Goal: Navigation & Orientation: Find specific page/section

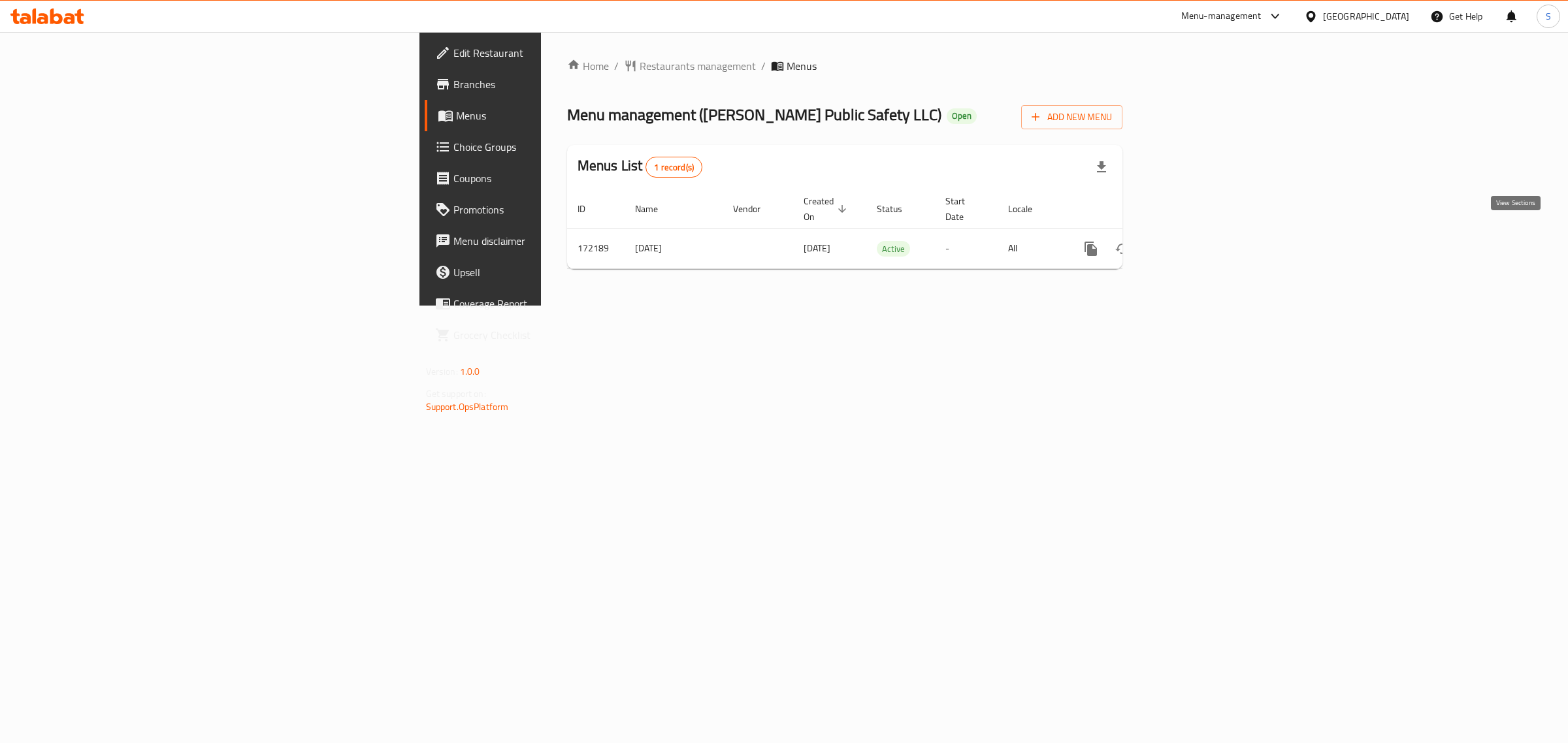
click at [1191, 243] on icon "enhanced table" at bounding box center [1185, 249] width 12 height 12
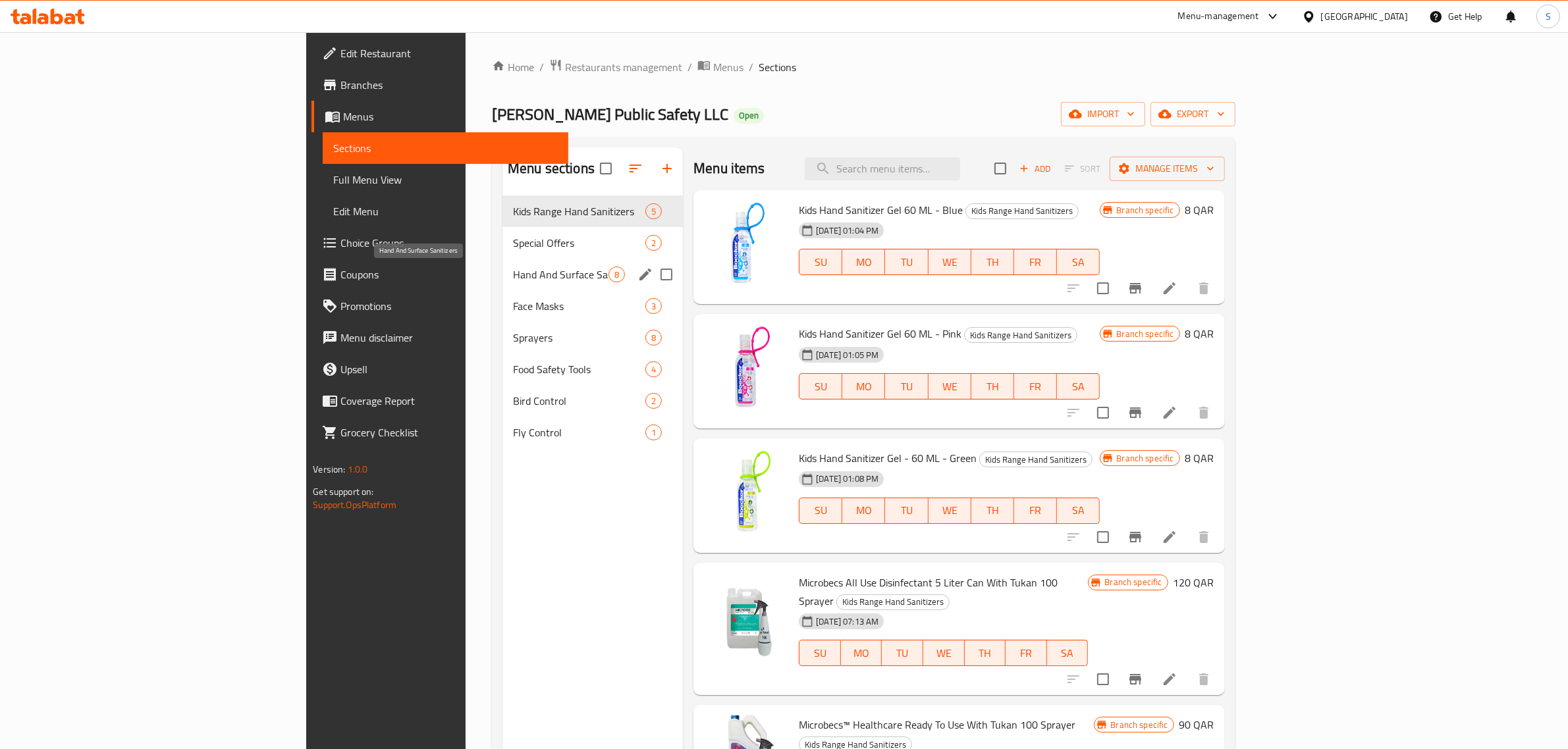
click at [513, 277] on span "Hand And Surface Sanitizers" at bounding box center [561, 274] width 96 height 15
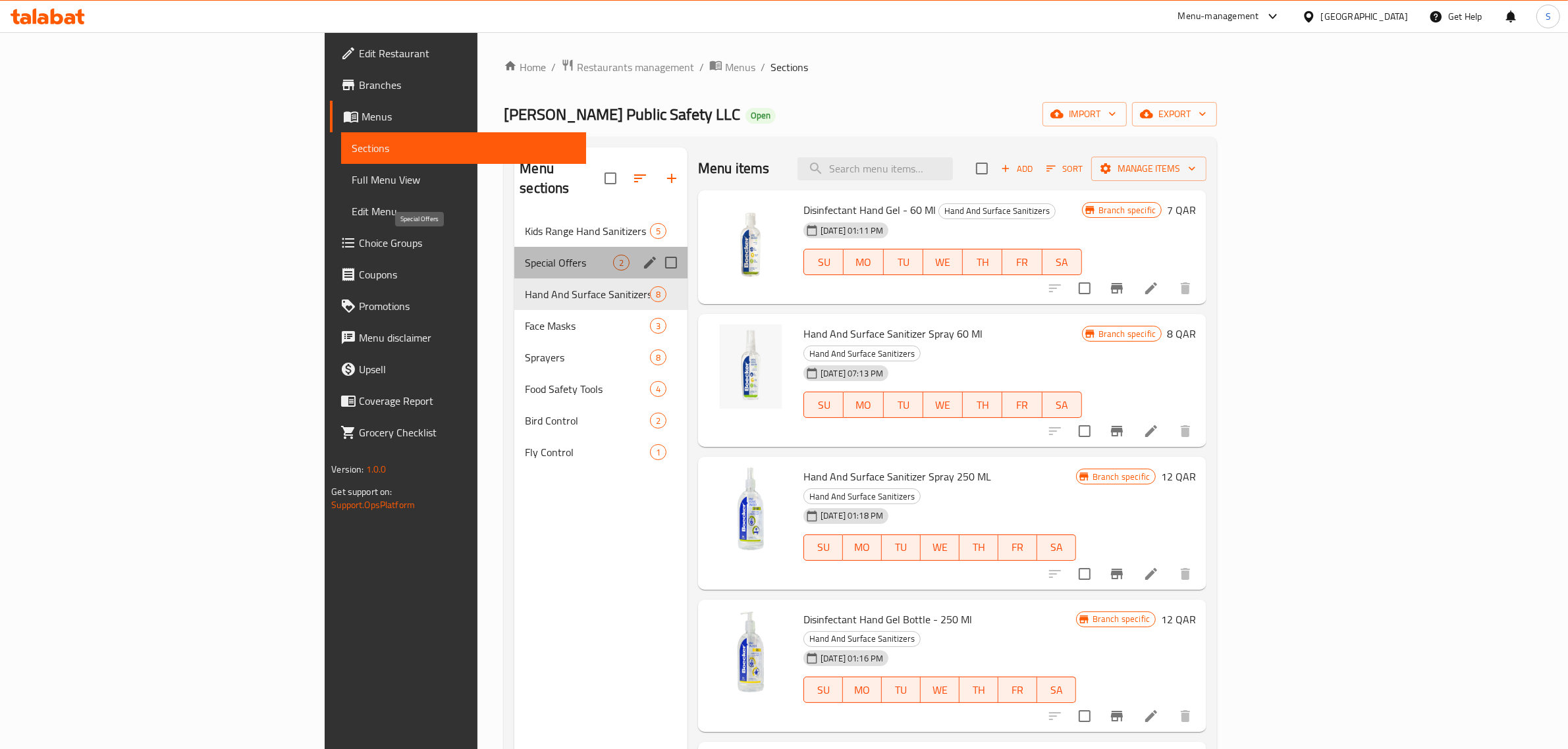
click at [525, 255] on span "Special Offers" at bounding box center [569, 262] width 88 height 15
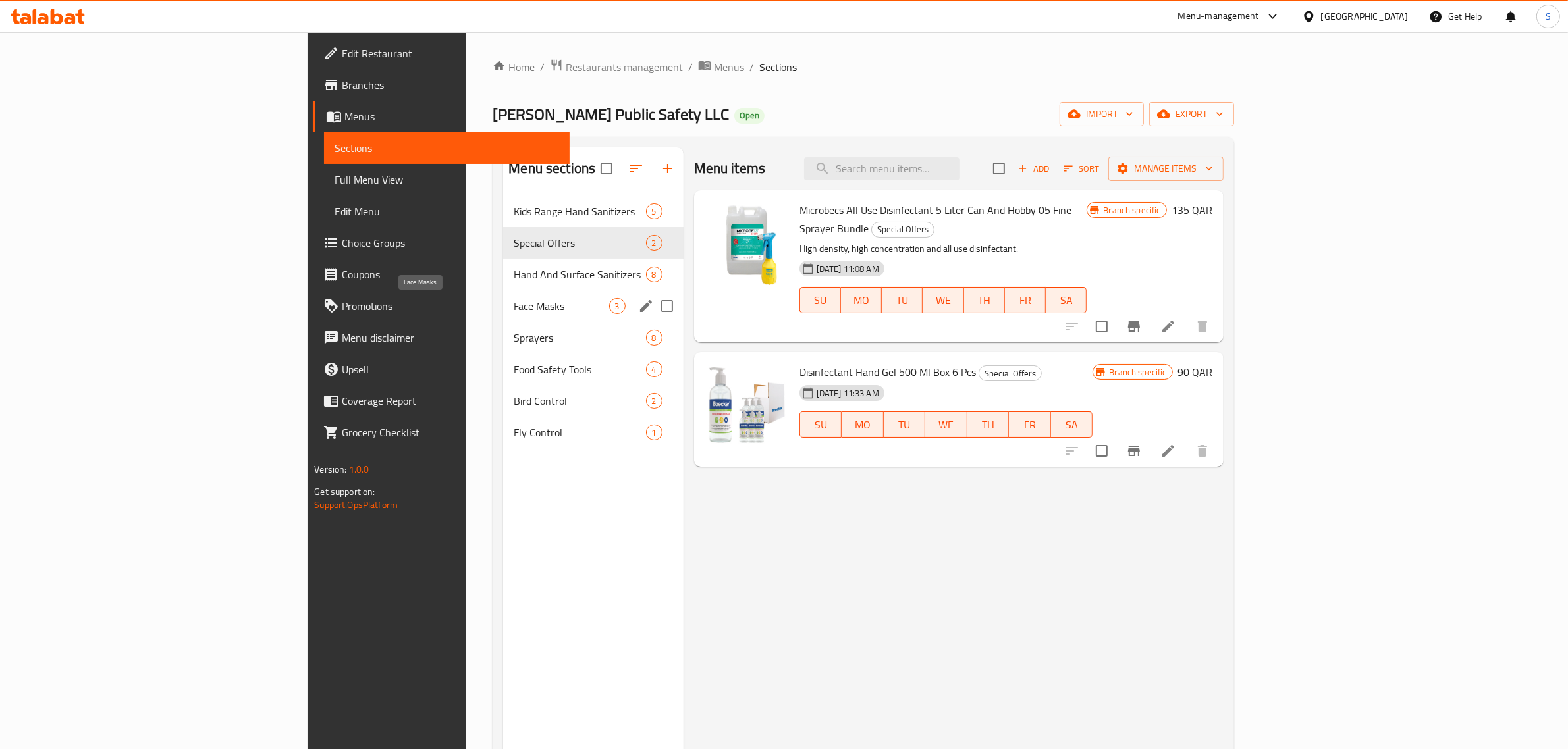
click at [514, 310] on span "Face Masks" at bounding box center [561, 305] width 95 height 15
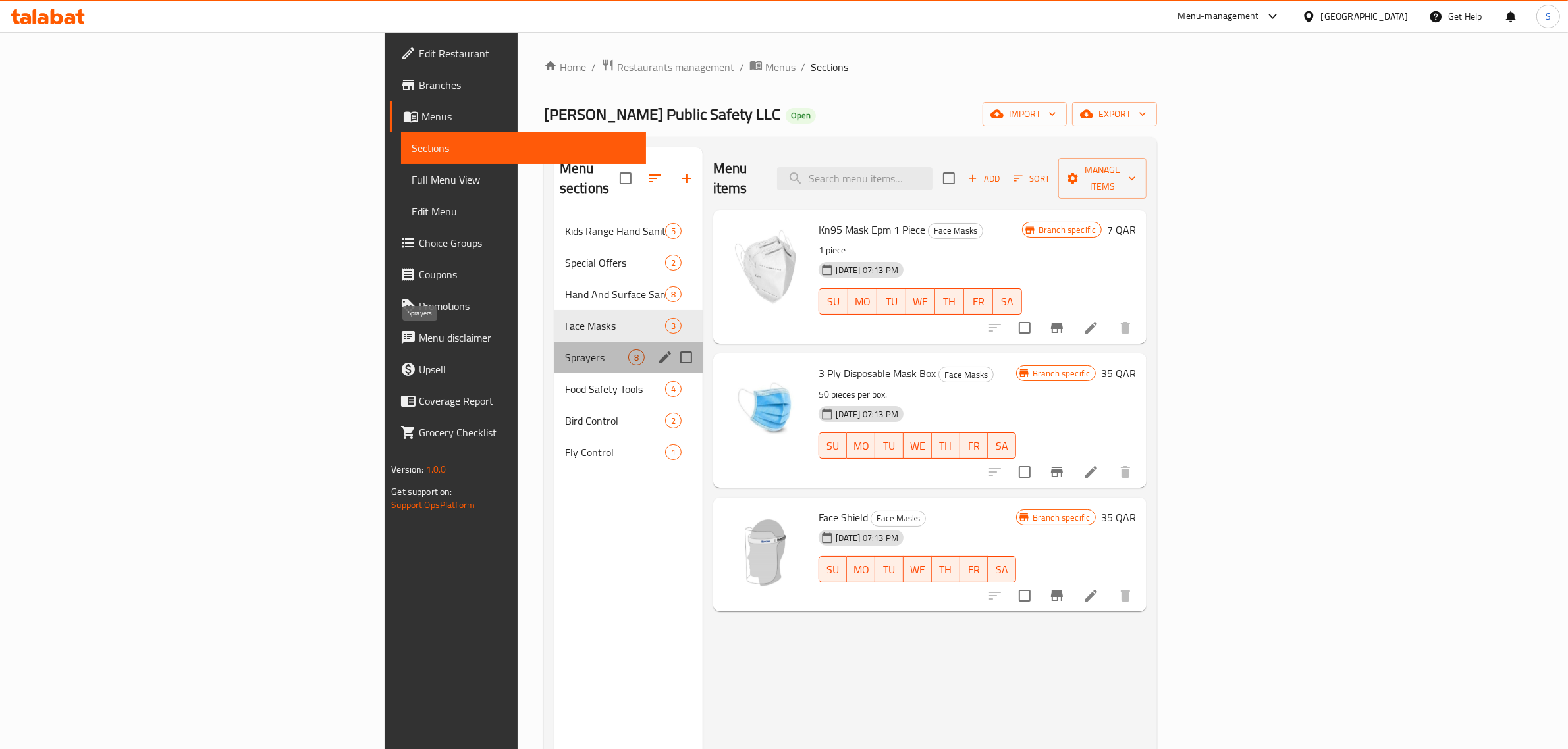
click at [565, 349] on span "Sprayers" at bounding box center [597, 357] width 63 height 15
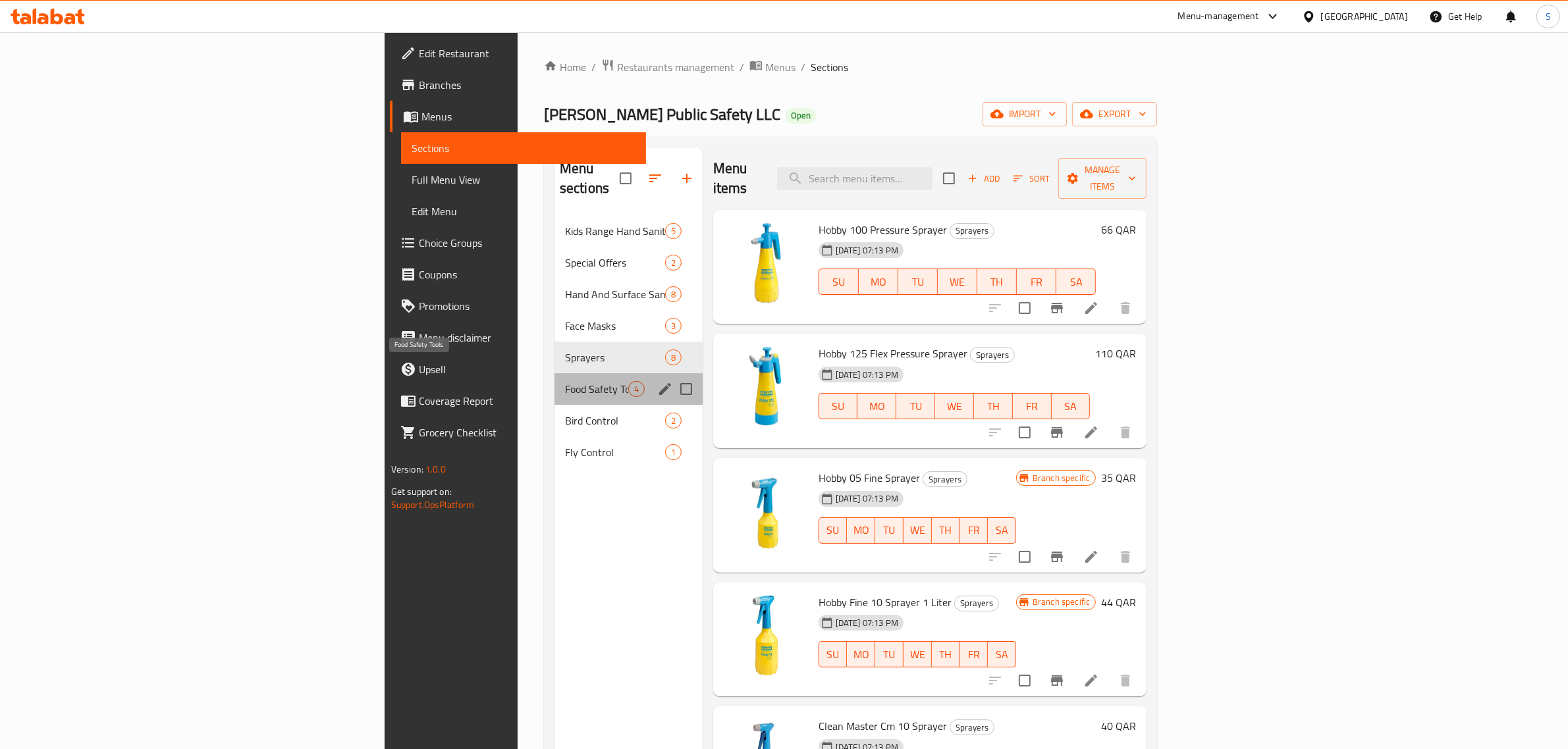
click at [565, 381] on span "Food Safety Tools" at bounding box center [597, 388] width 63 height 15
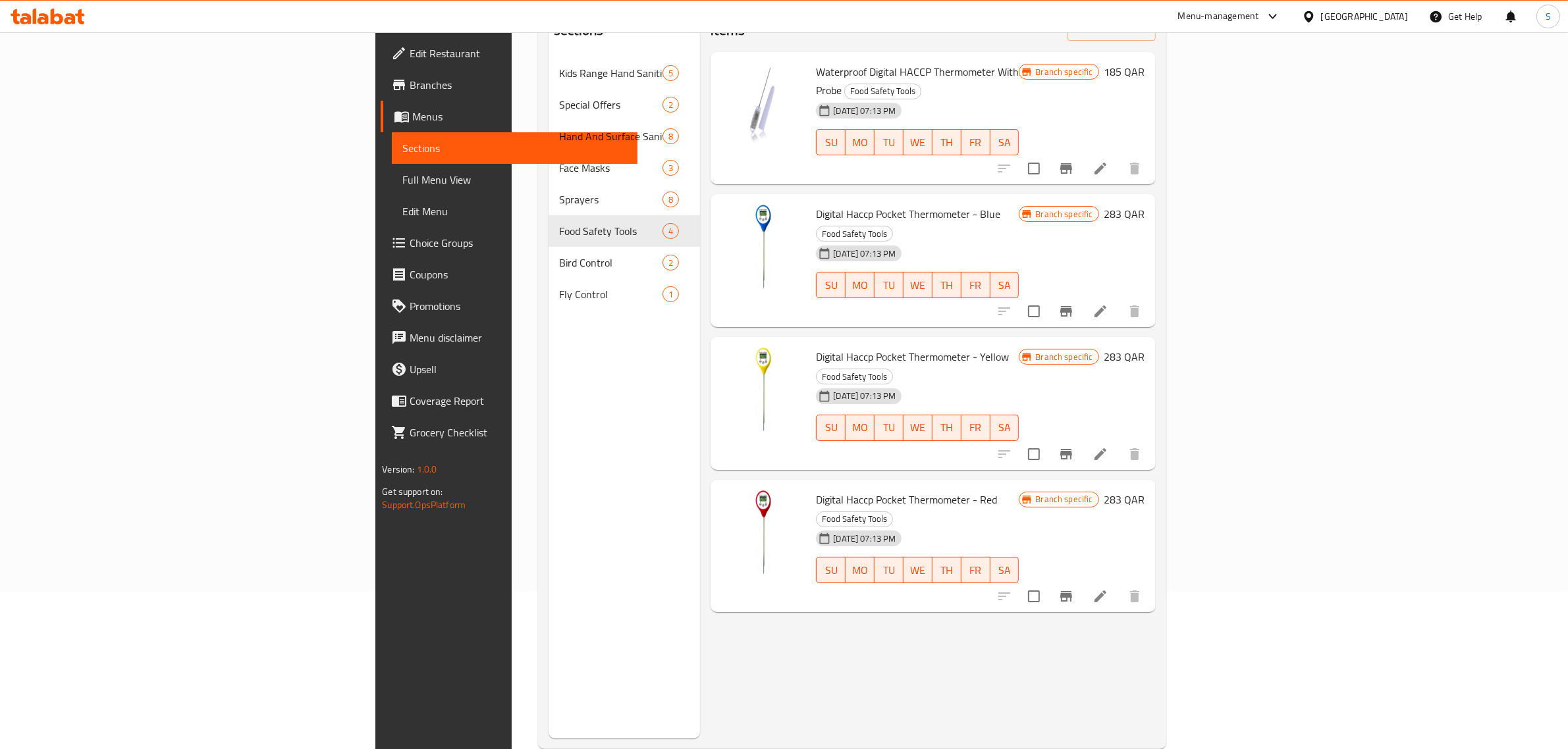
scroll to position [185, 0]
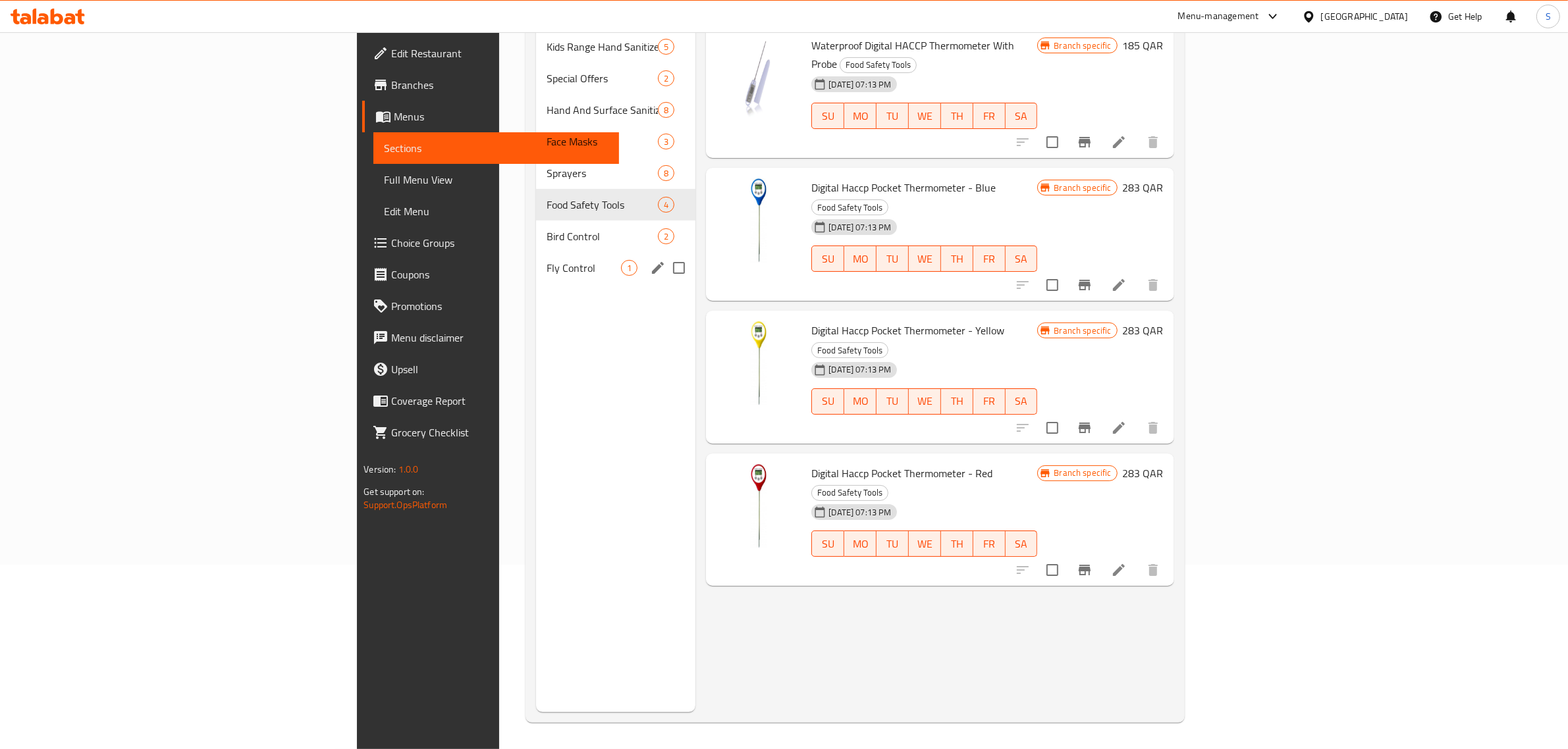
click at [536, 230] on div "Bird Control 2" at bounding box center [615, 236] width 160 height 32
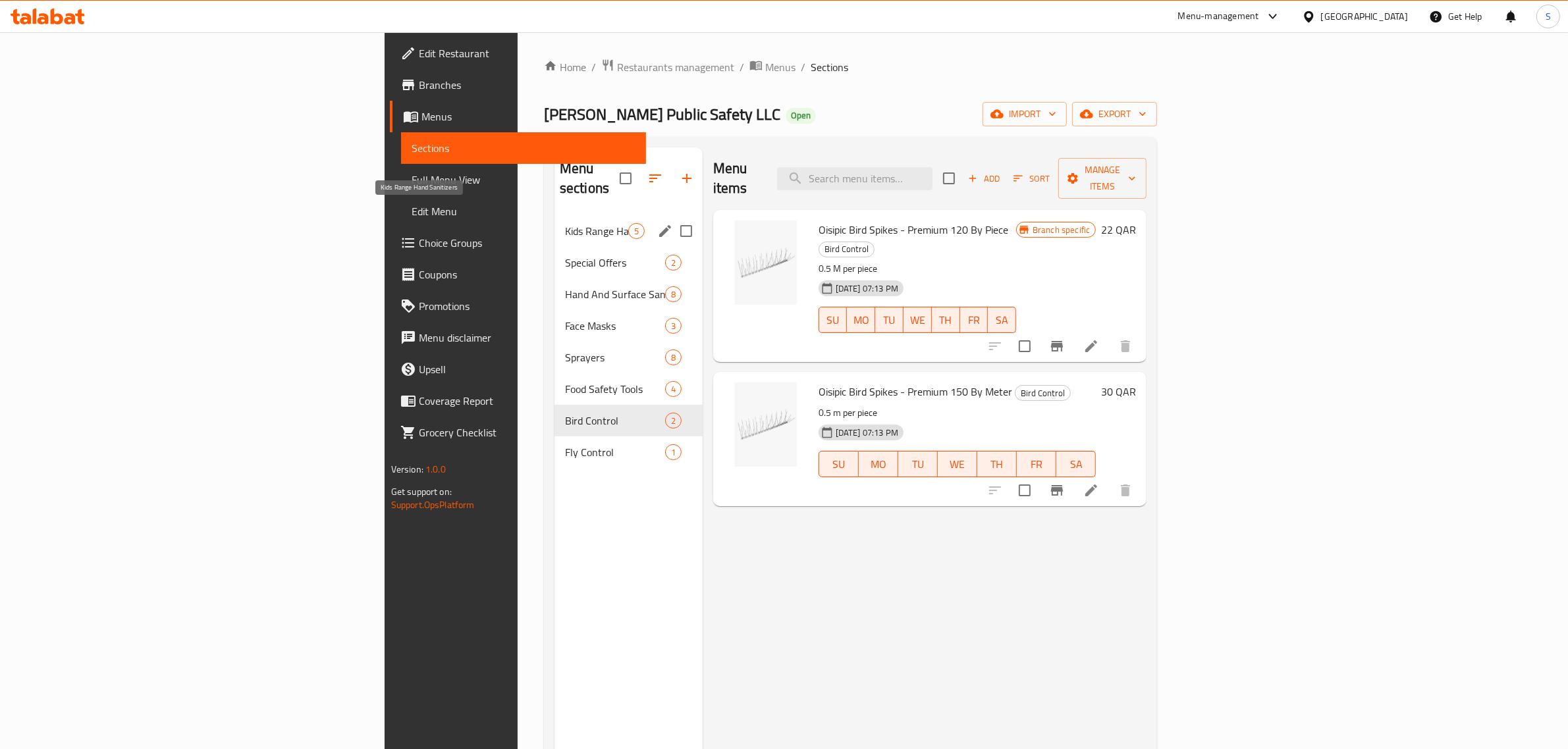
click at [565, 223] on span "Kids Range Hand Sanitizers" at bounding box center [597, 230] width 63 height 15
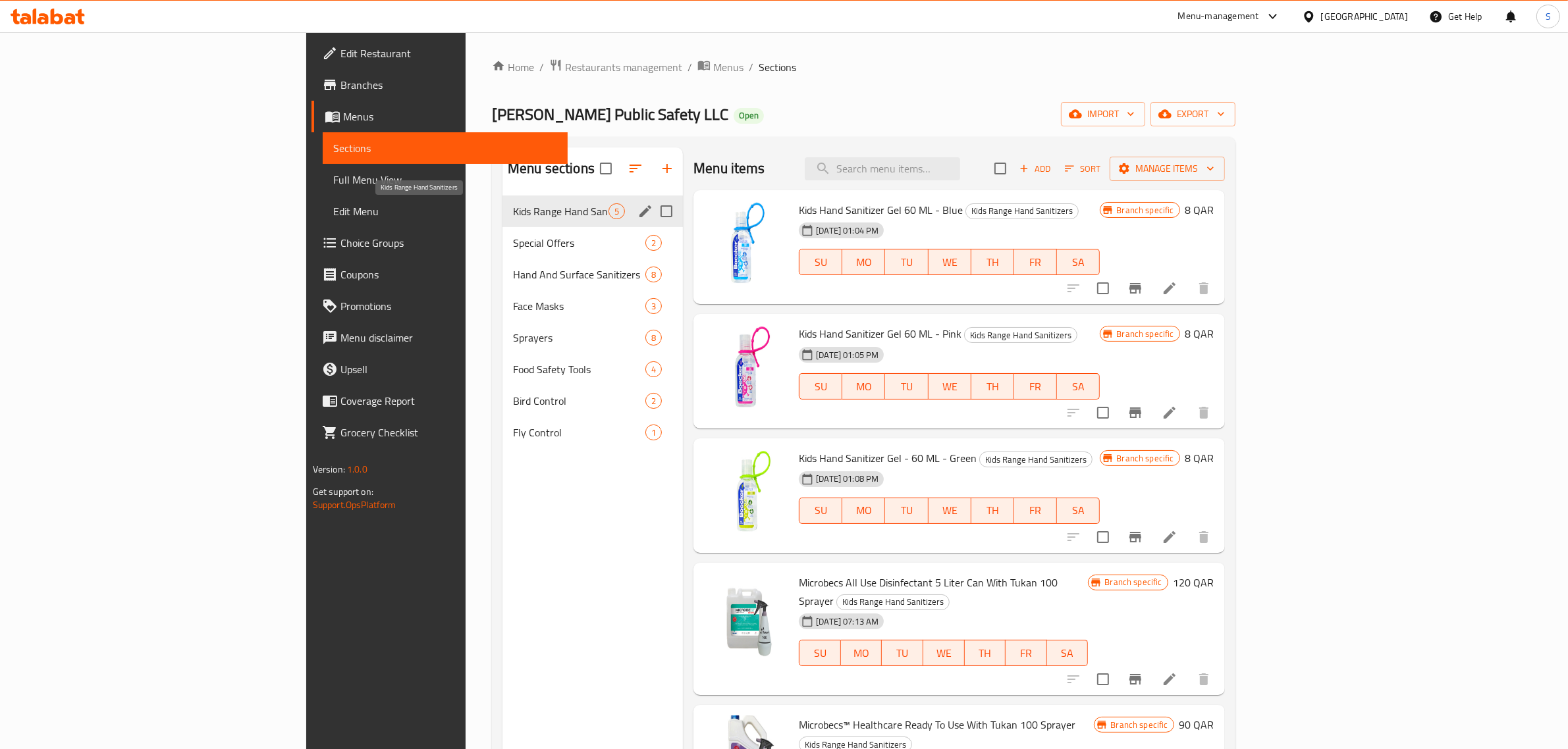
click at [513, 238] on span "Special Offers" at bounding box center [579, 242] width 132 height 15
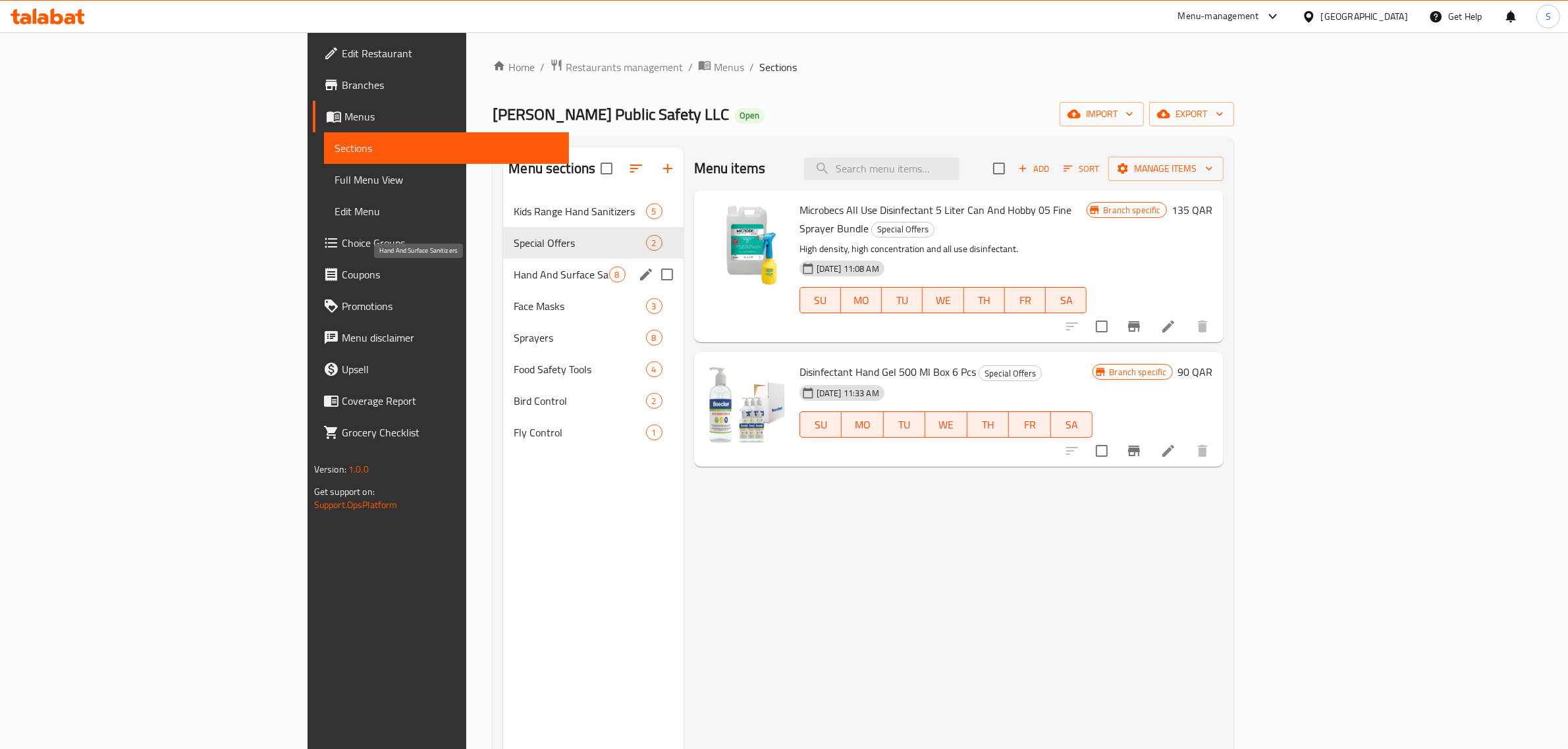
click at [514, 273] on span "Hand And Surface Sanitizers" at bounding box center [561, 274] width 95 height 15
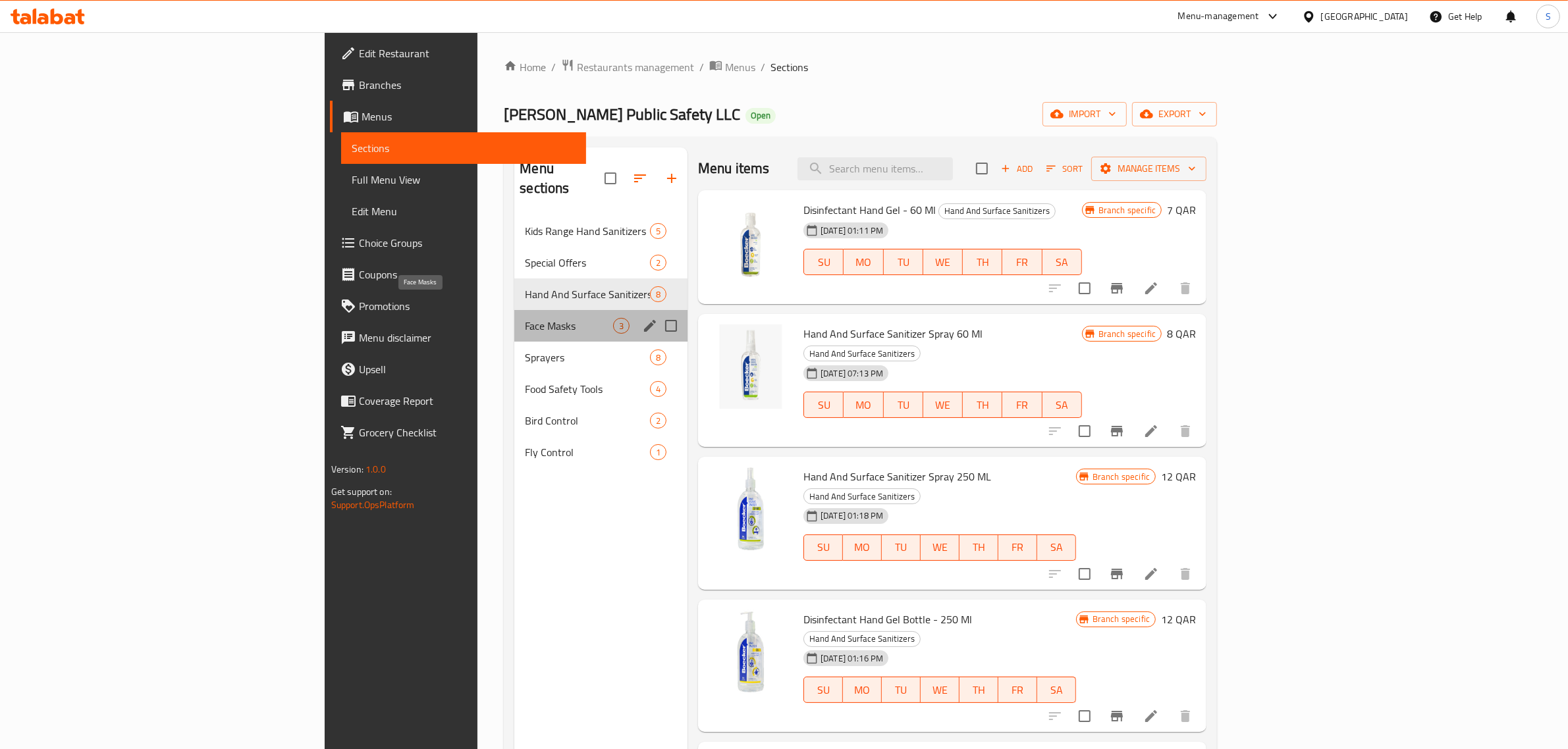
click at [525, 318] on span "Face Masks" at bounding box center [569, 325] width 88 height 15
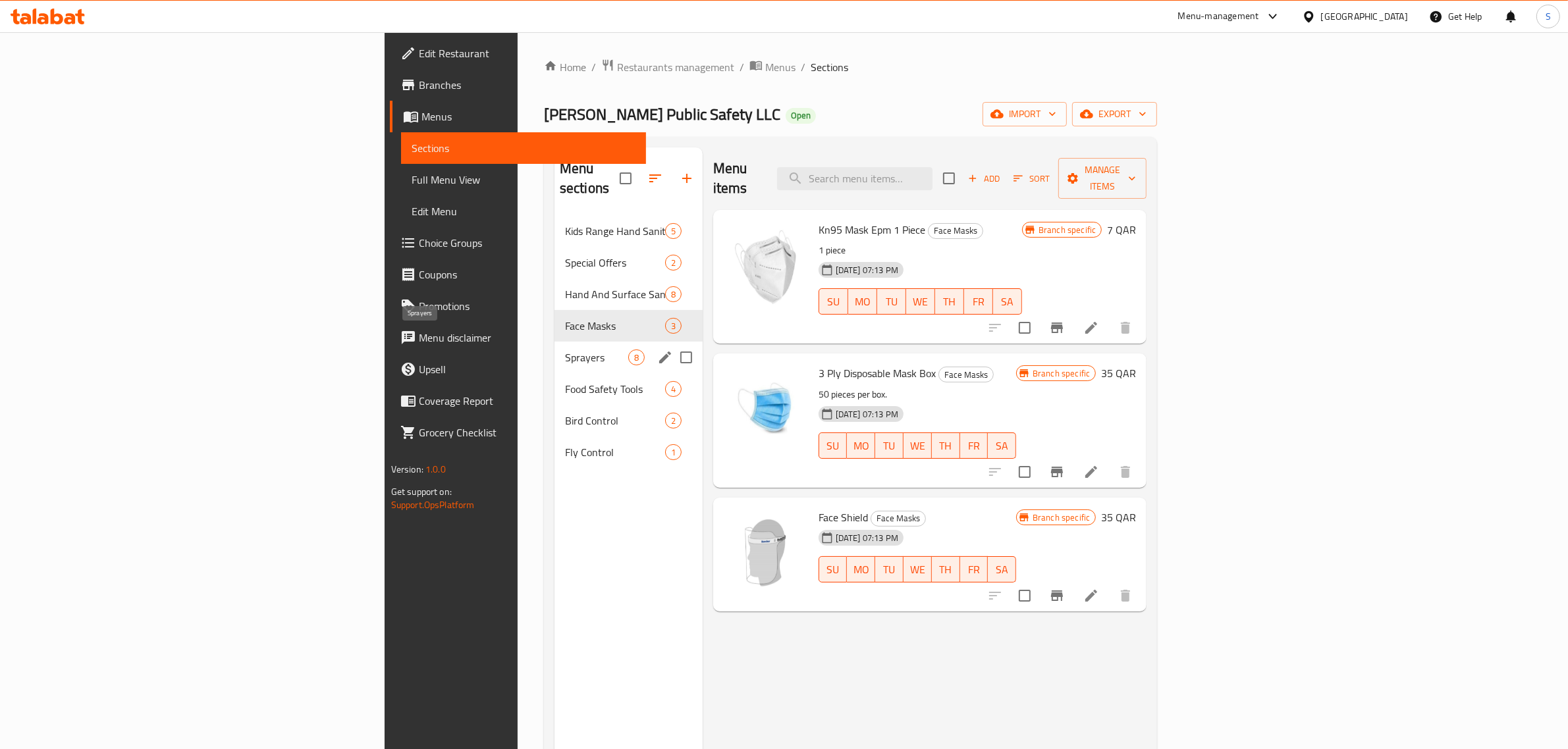
click at [565, 349] on span "Sprayers" at bounding box center [597, 357] width 63 height 15
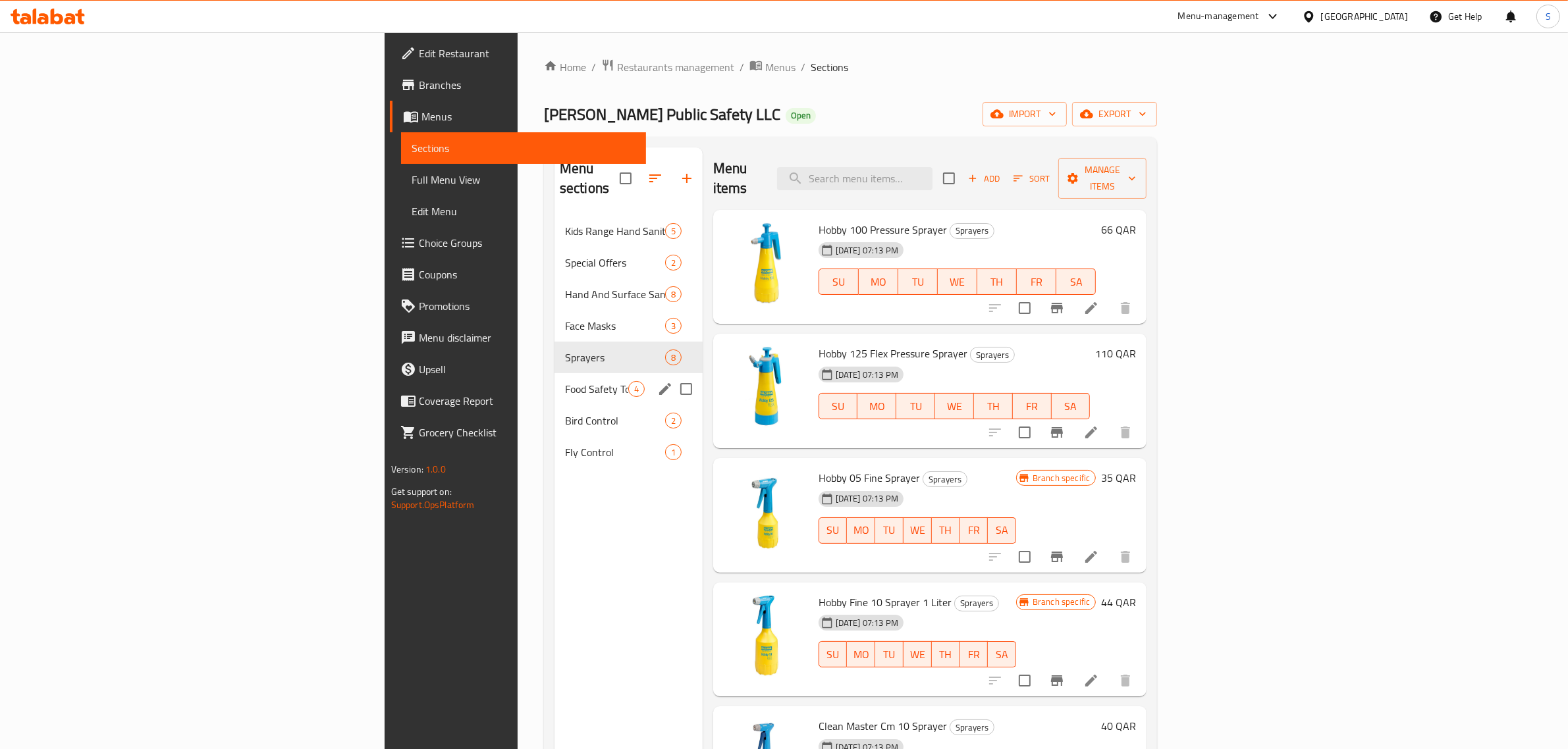
click at [565, 381] on span "Food Safety Tools" at bounding box center [597, 388] width 63 height 15
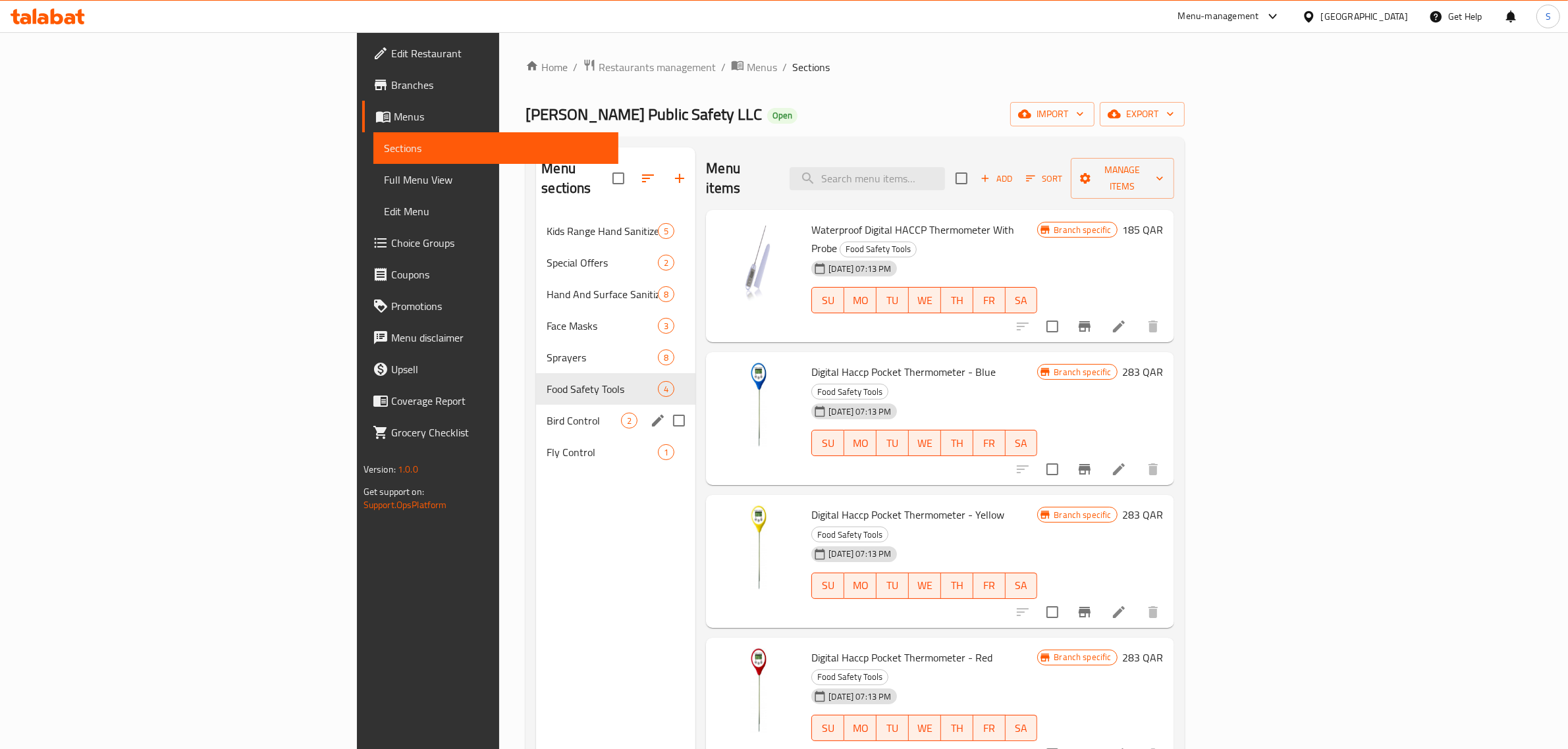
click at [536, 413] on div "Bird Control 2" at bounding box center [615, 420] width 160 height 32
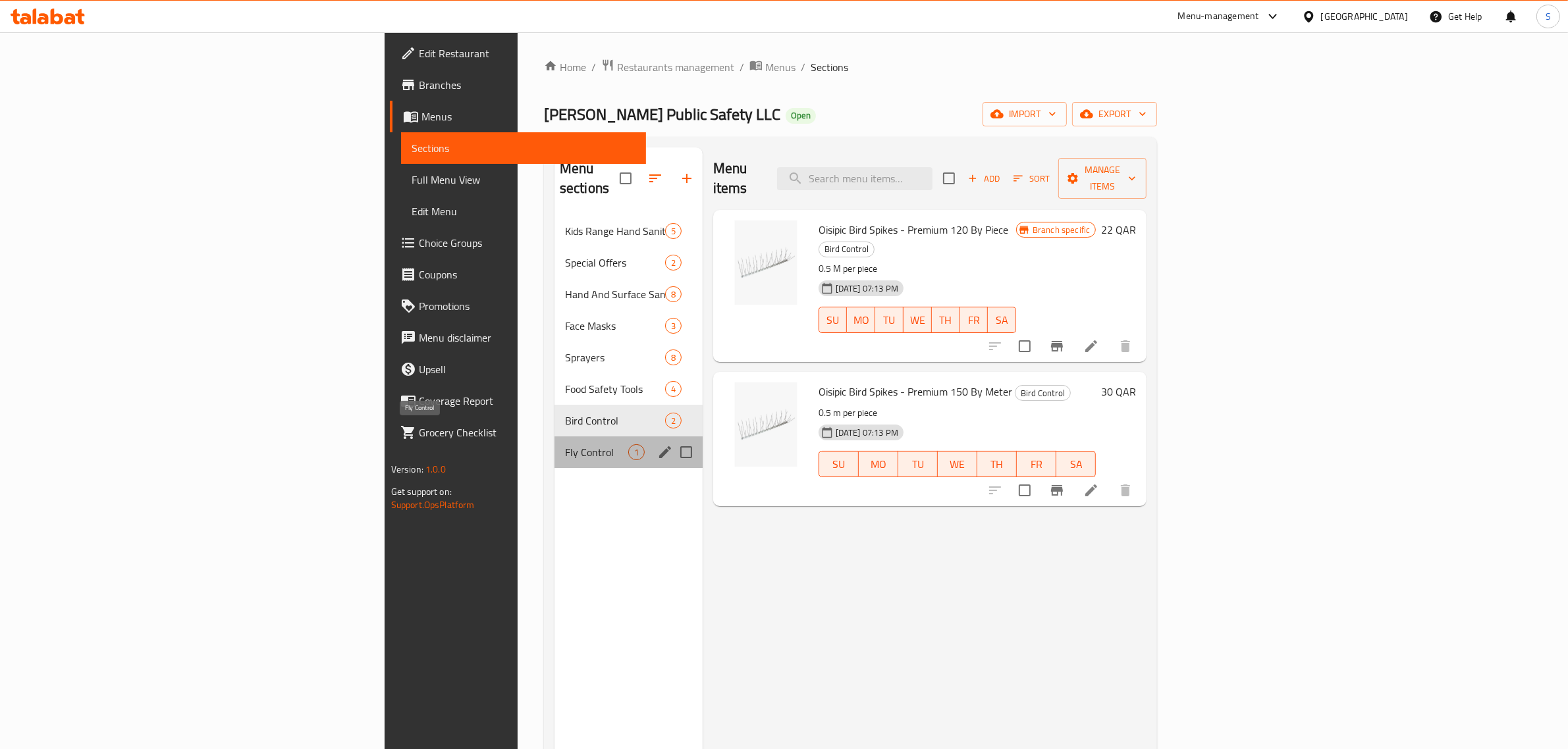
click at [565, 444] on span "Fly Control" at bounding box center [597, 452] width 63 height 15
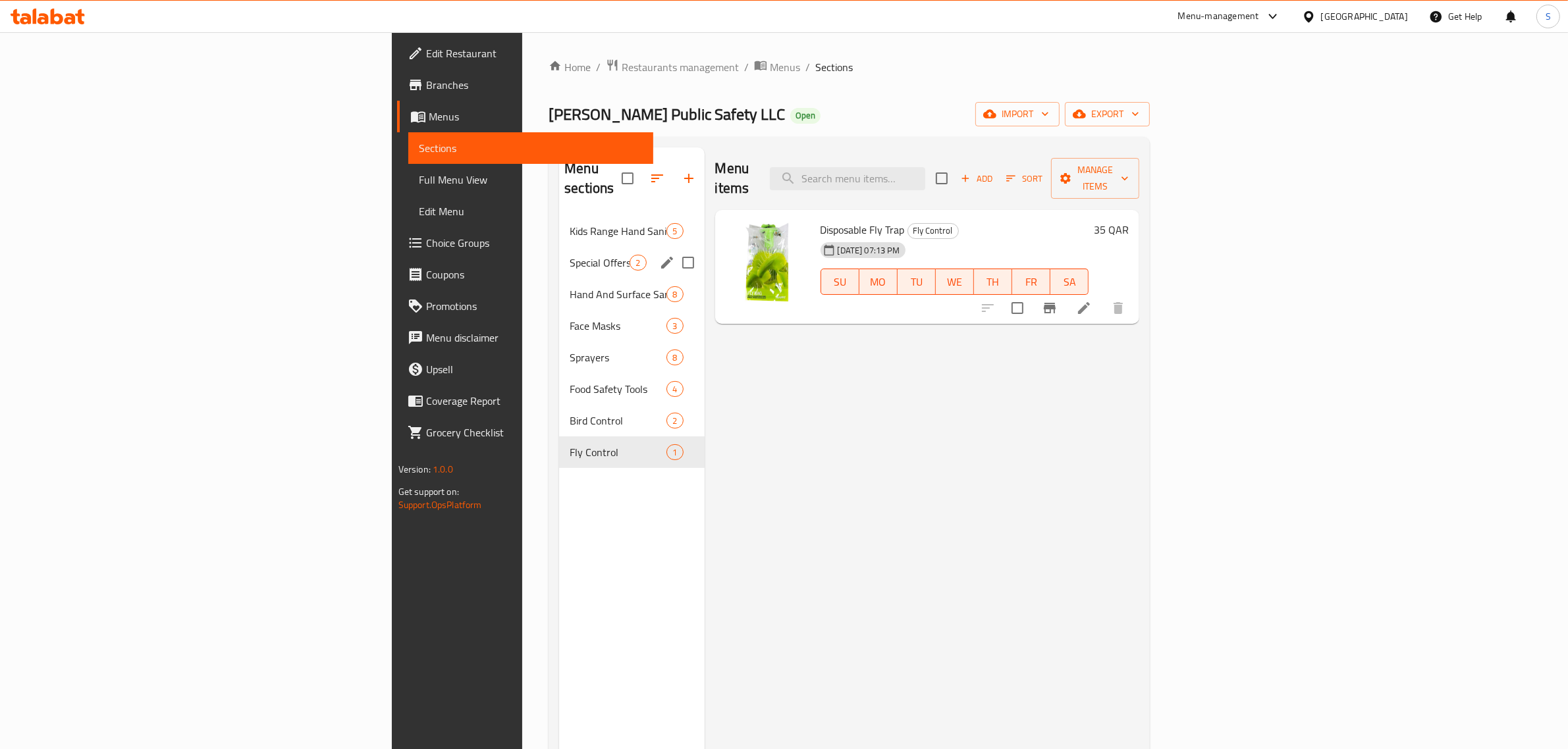
click at [570, 255] on span "Special Offers" at bounding box center [599, 262] width 60 height 15
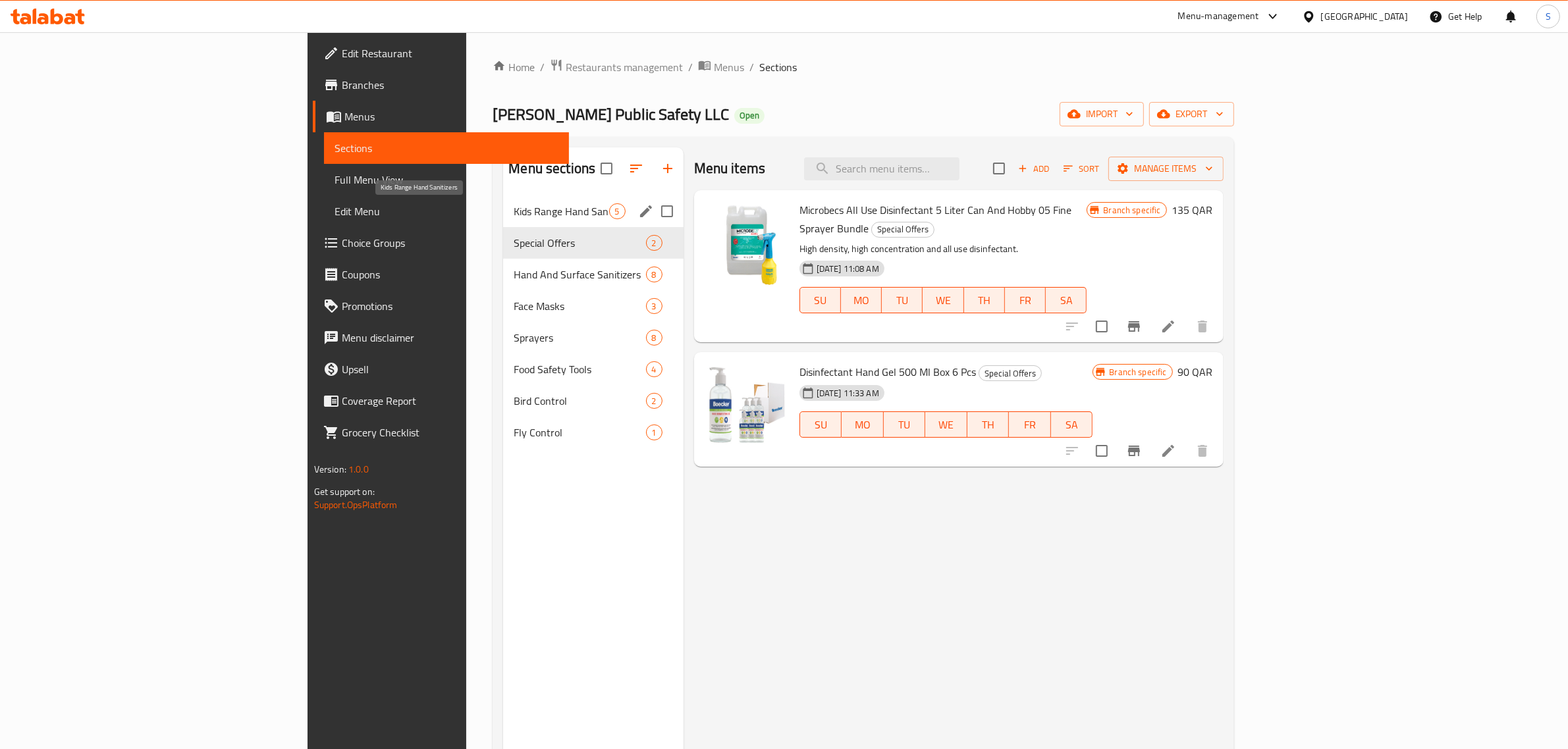
click at [514, 204] on span "Kids Range Hand Sanitizers" at bounding box center [561, 211] width 95 height 15
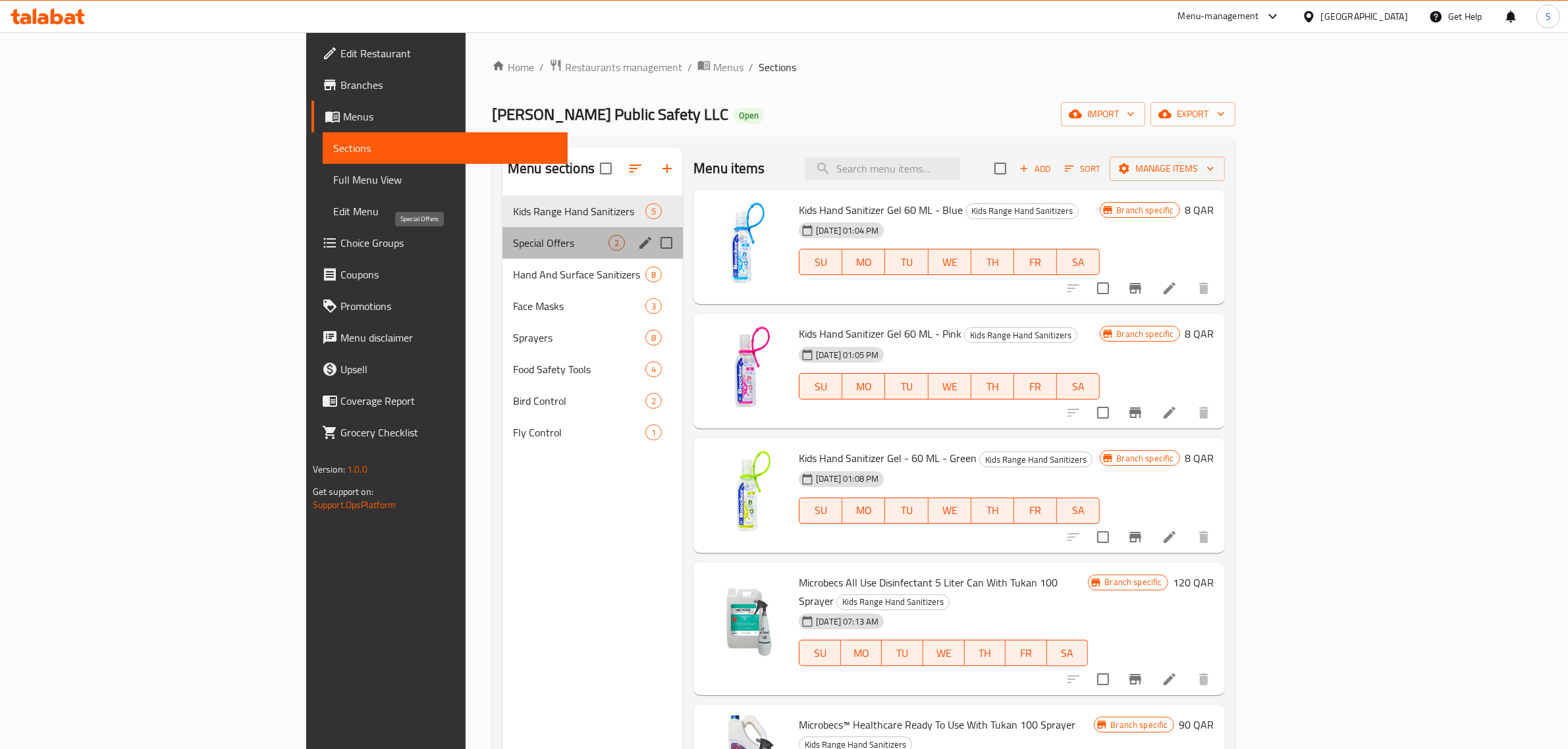
click at [513, 250] on span "Special Offers" at bounding box center [561, 242] width 96 height 15
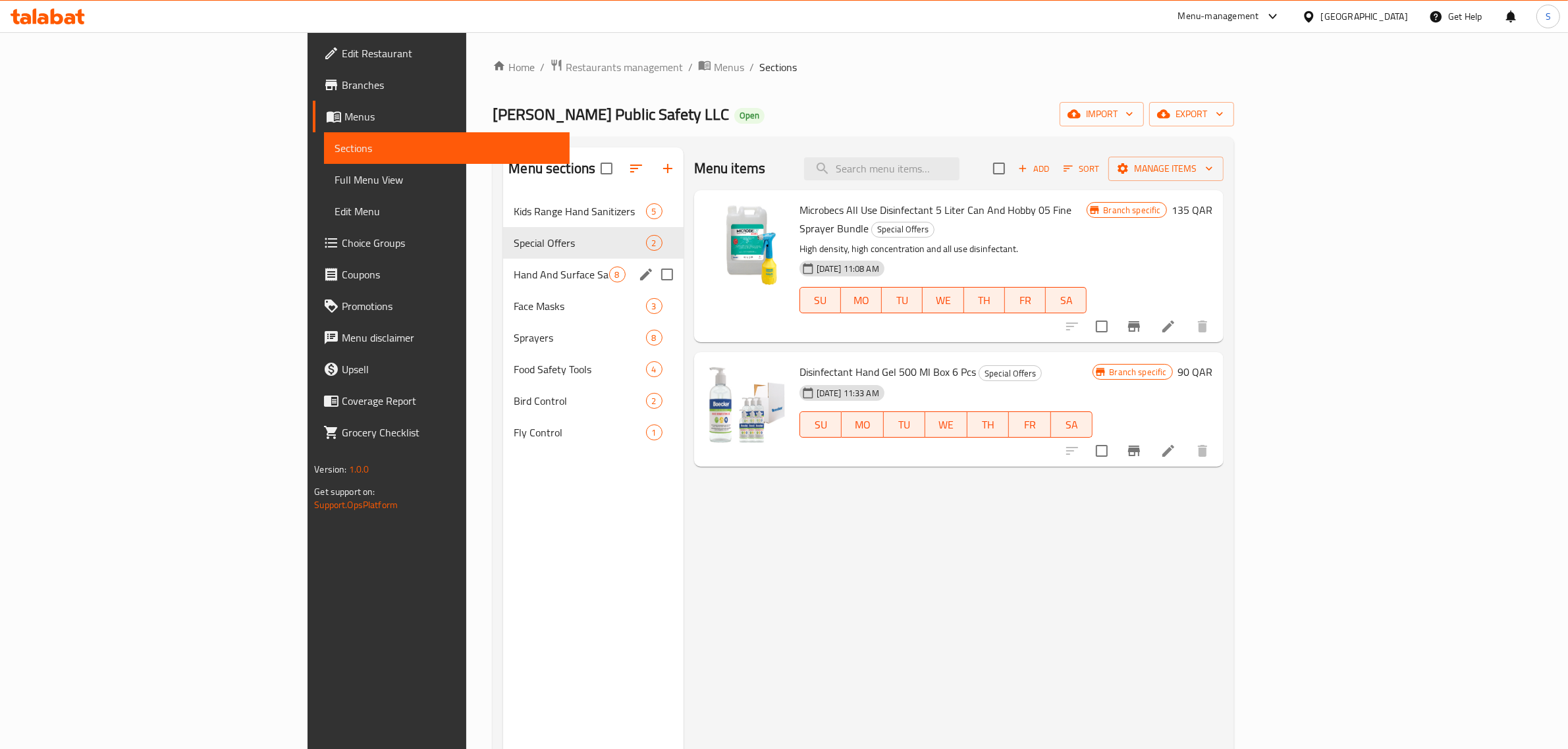
click at [503, 260] on div "Hand And Surface Sanitizers 8" at bounding box center [593, 274] width 180 height 32
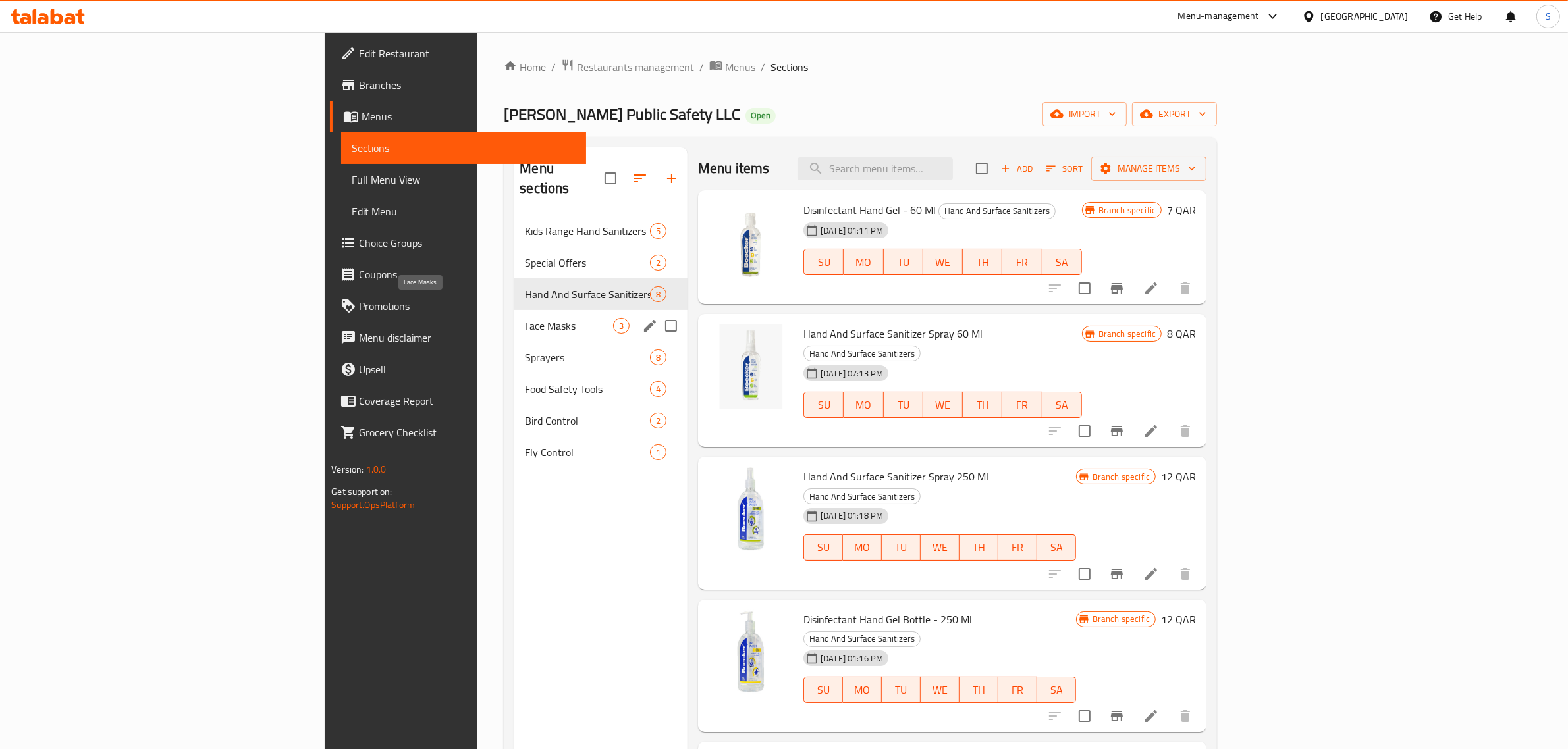
click at [525, 318] on span "Face Masks" at bounding box center [569, 325] width 88 height 15
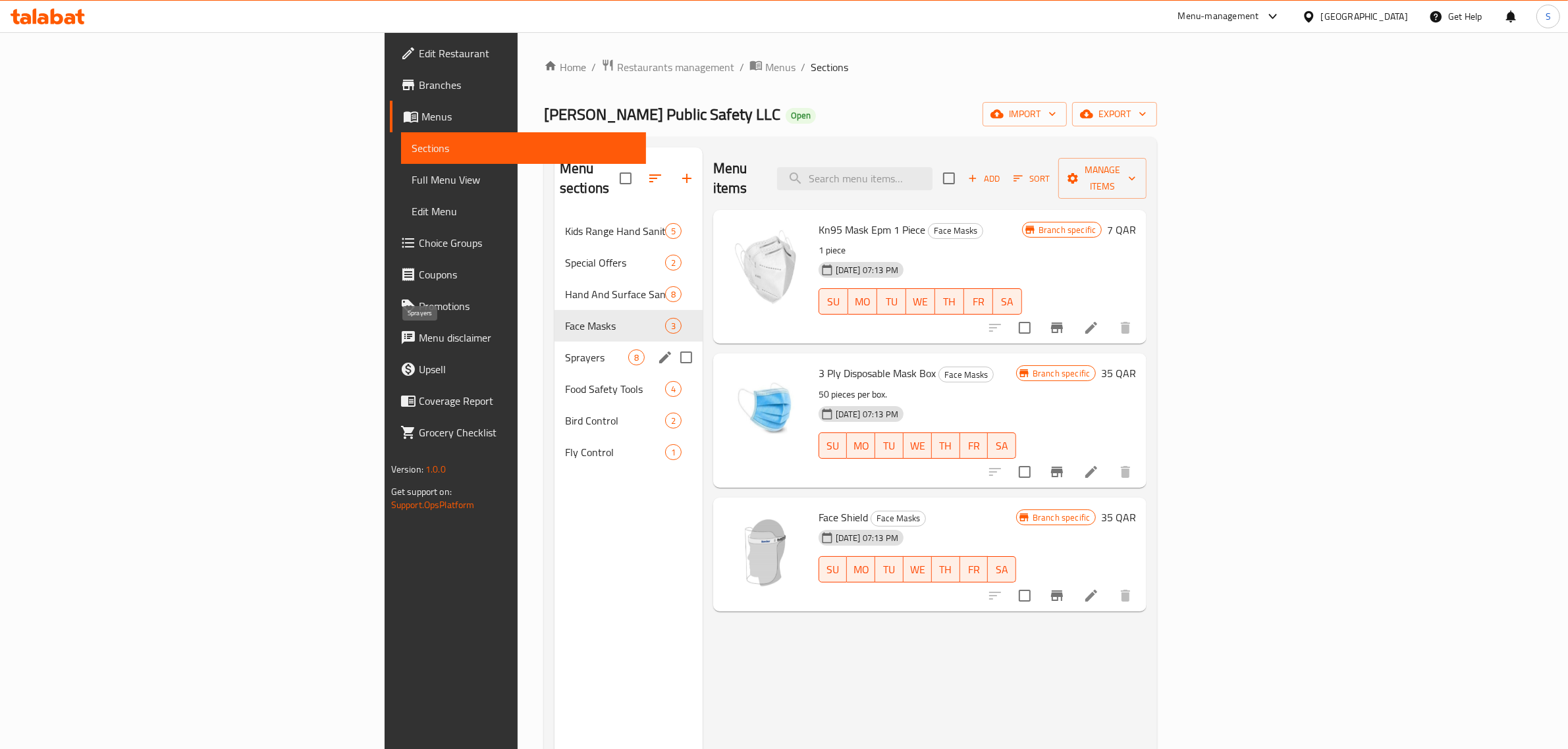
click at [565, 349] on span "Sprayers" at bounding box center [597, 357] width 63 height 15
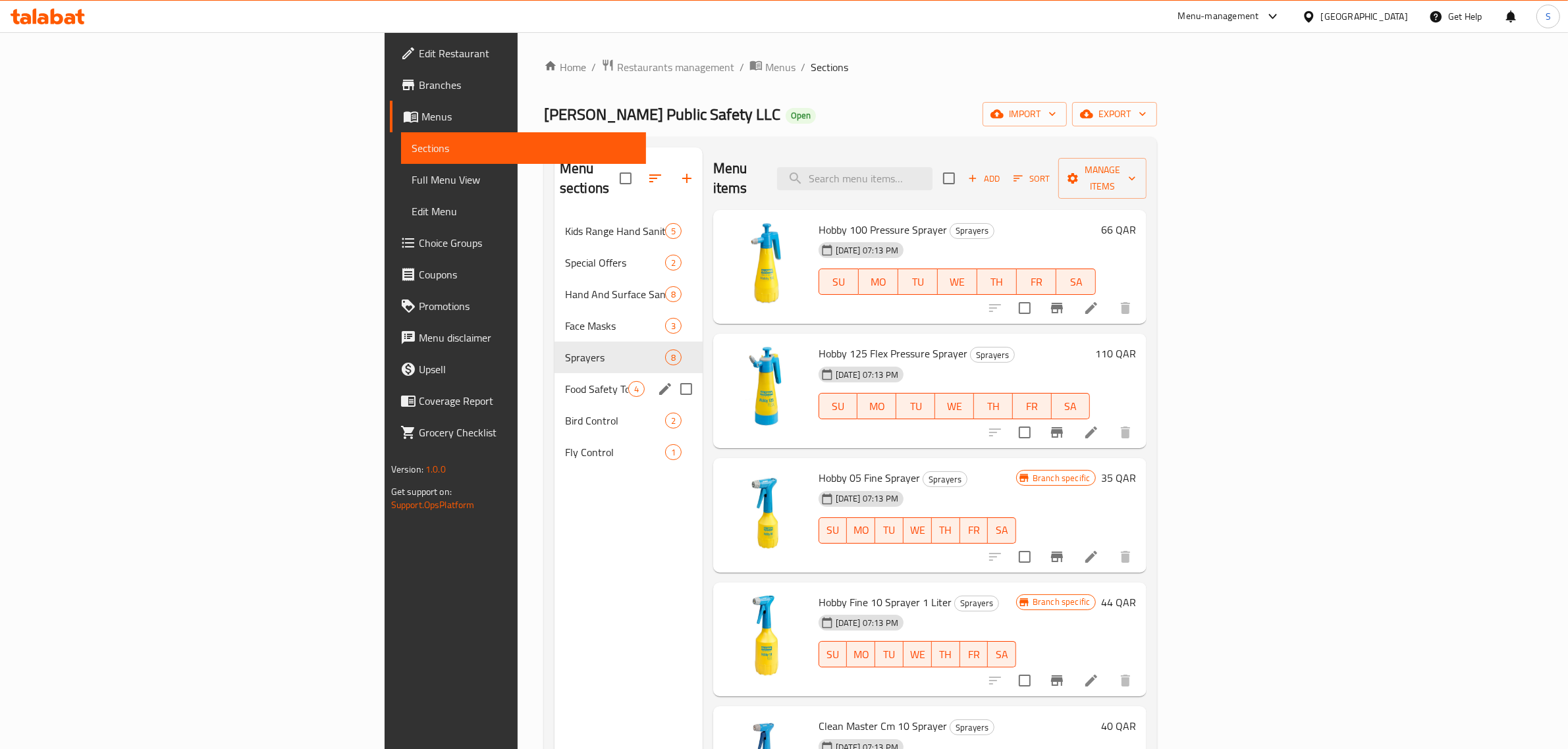
click at [555, 373] on div "Food Safety Tools 4" at bounding box center [628, 388] width 148 height 32
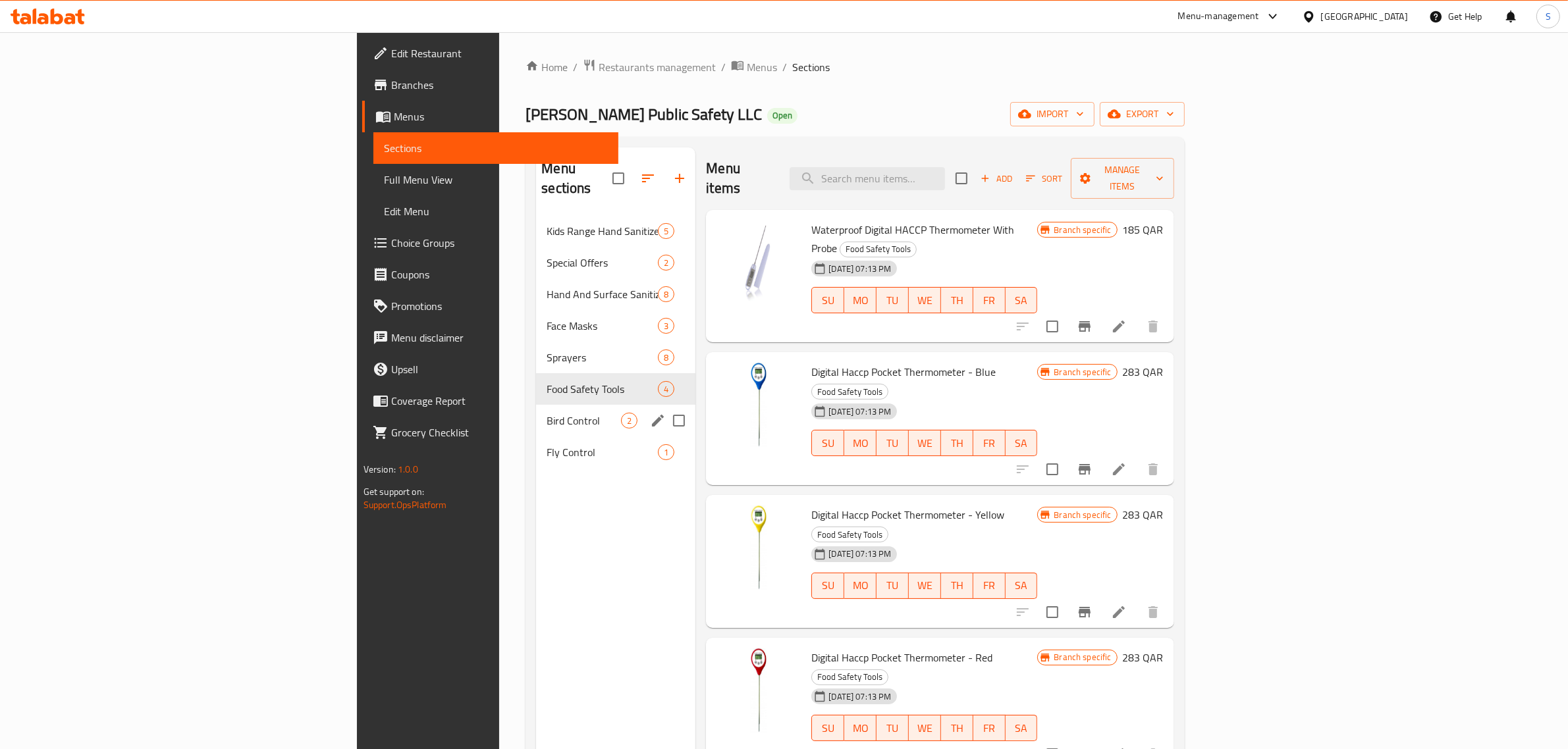
click at [547, 413] on span "Bird Control" at bounding box center [583, 420] width 74 height 15
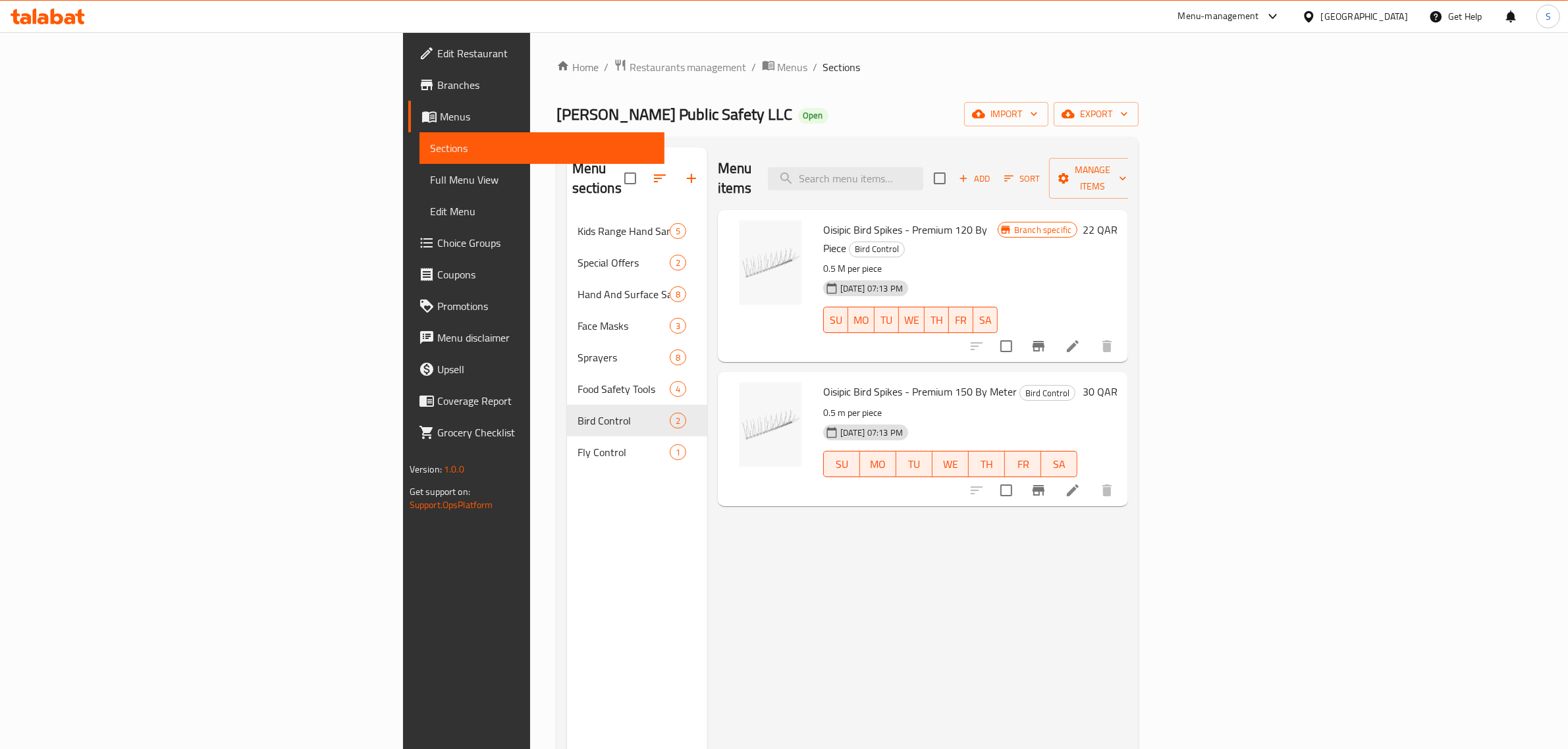
click at [430, 150] on span "Sections" at bounding box center [542, 148] width 224 height 15
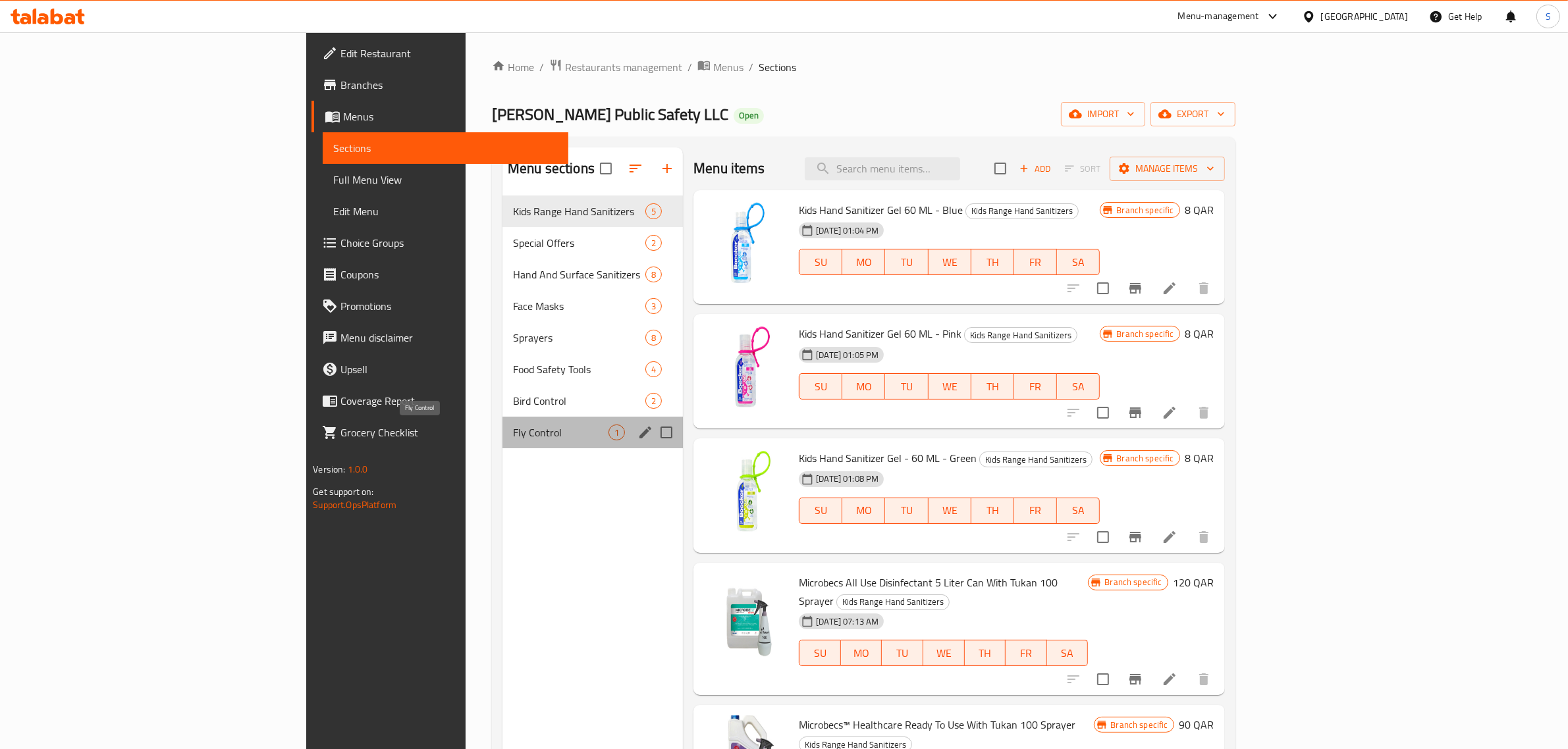
click at [513, 425] on span "Fly Control" at bounding box center [561, 432] width 96 height 15
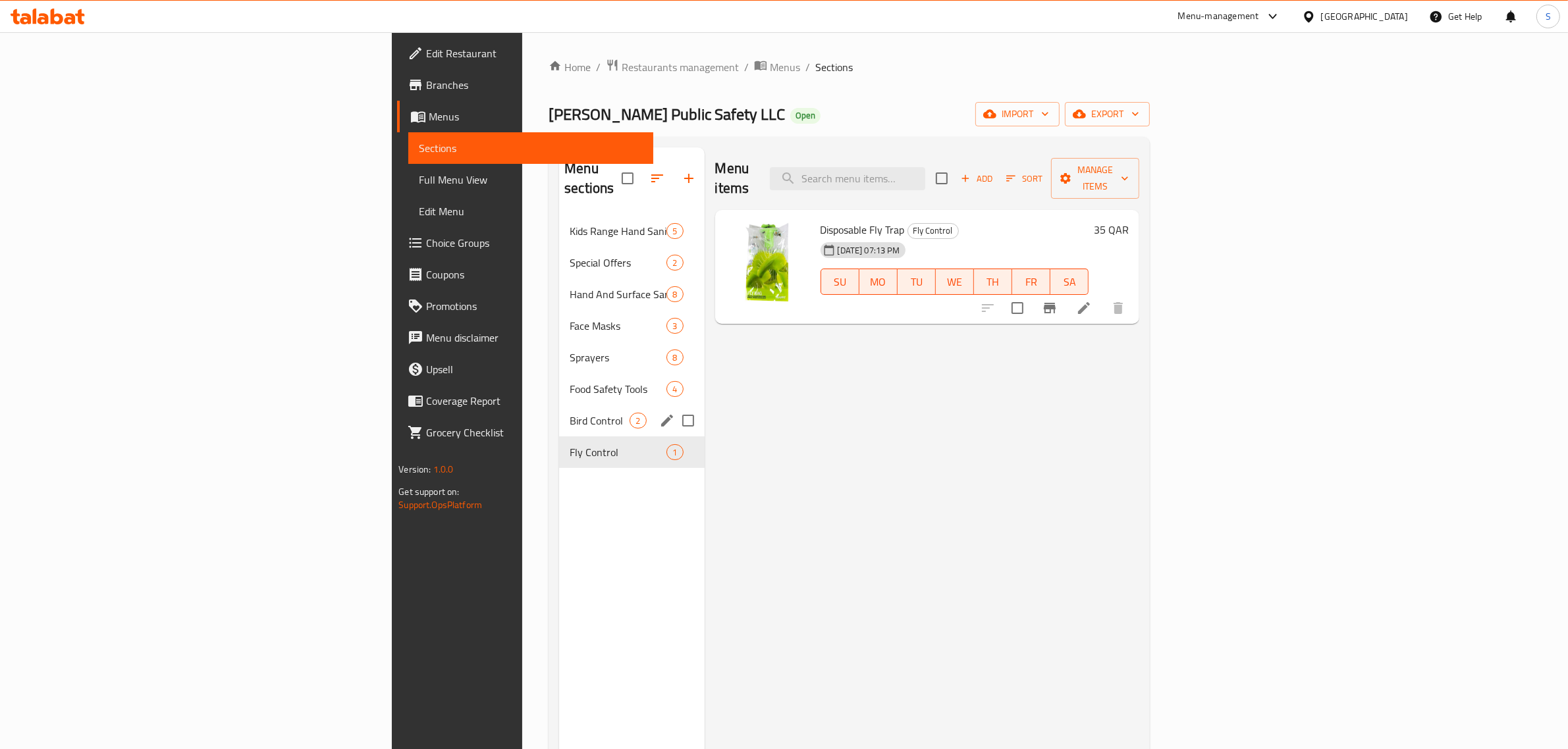
click at [559, 411] on div "Bird Control 2" at bounding box center [631, 420] width 145 height 32
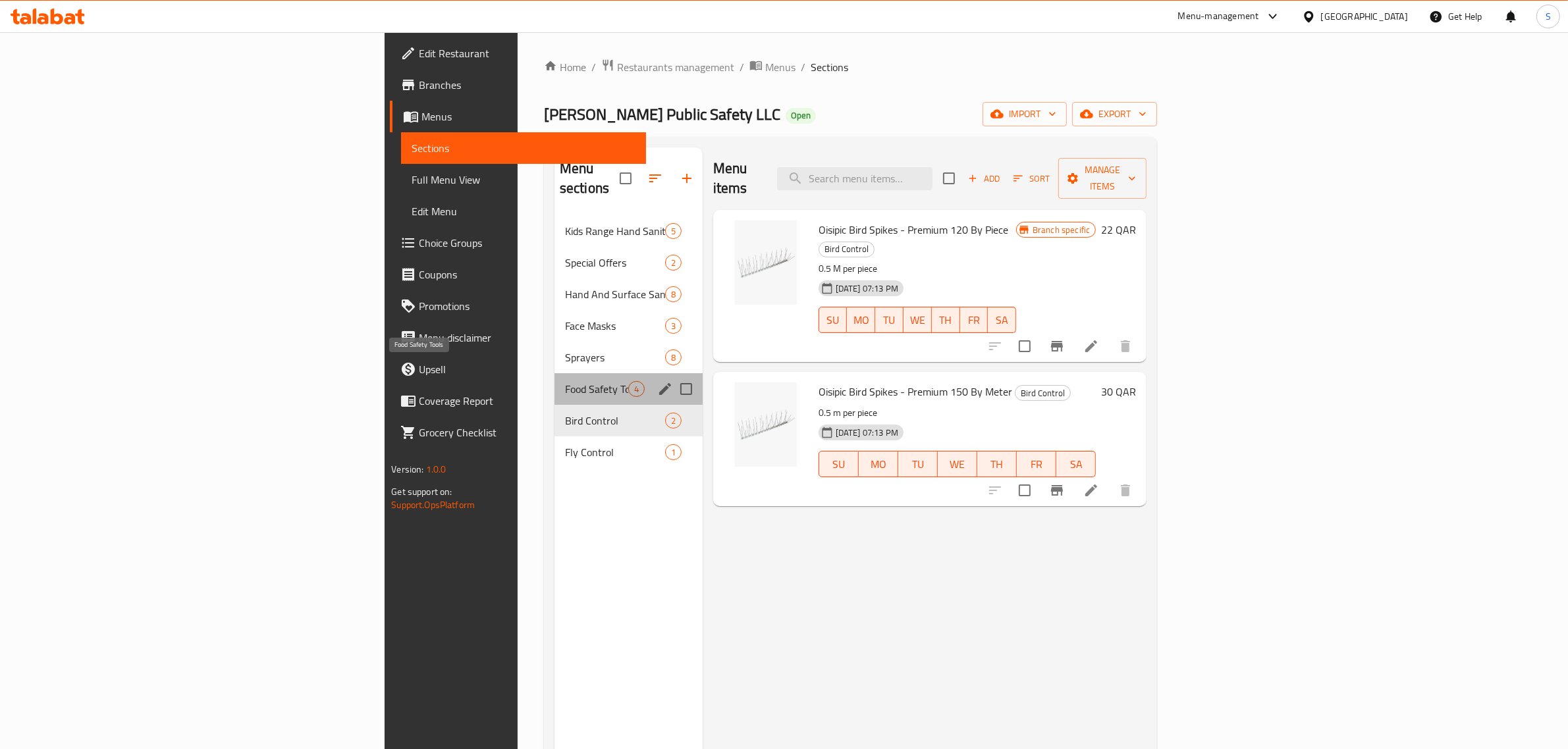
click at [565, 381] on span "Food Safety Tools" at bounding box center [597, 388] width 63 height 15
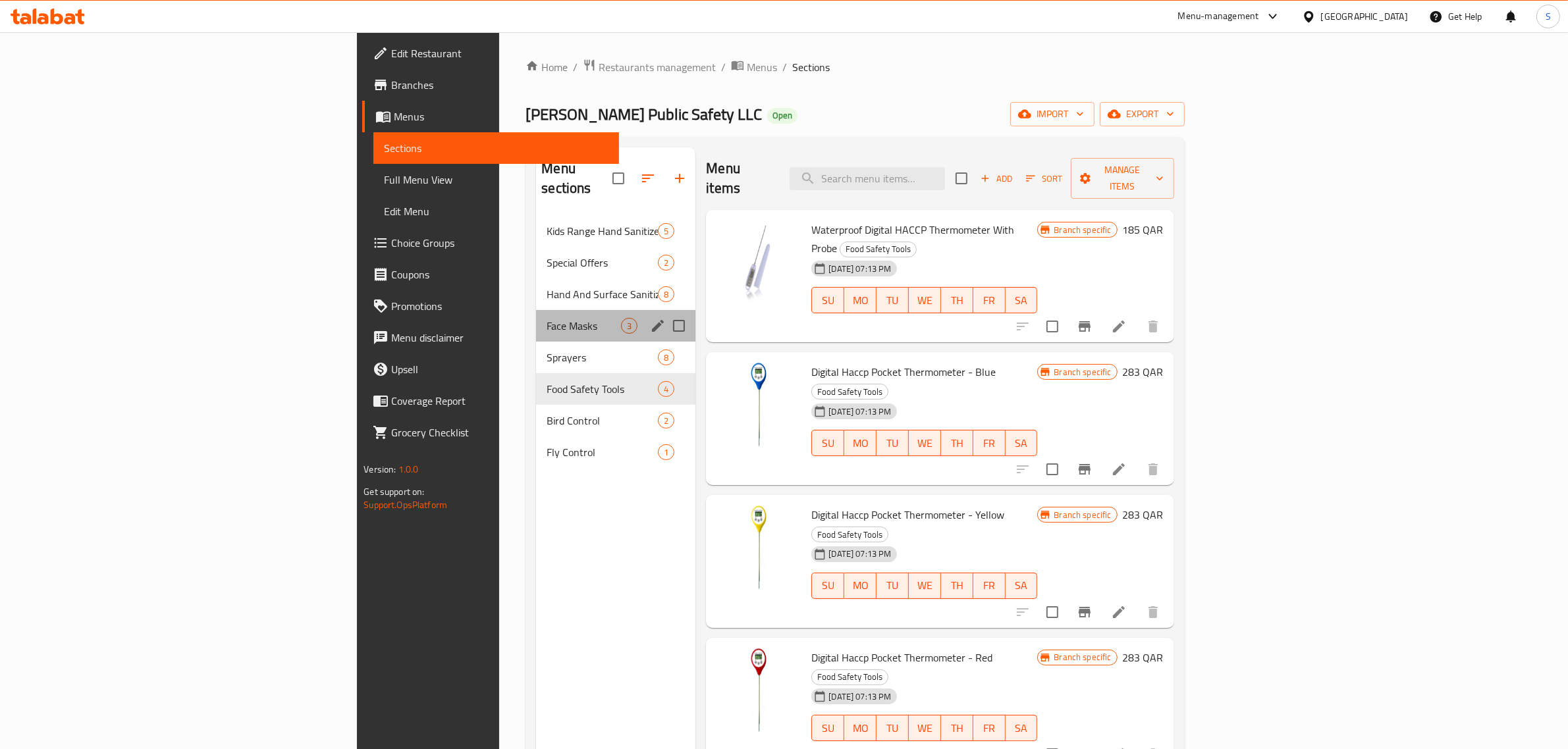
click at [536, 315] on div "Face Masks 3" at bounding box center [615, 326] width 160 height 32
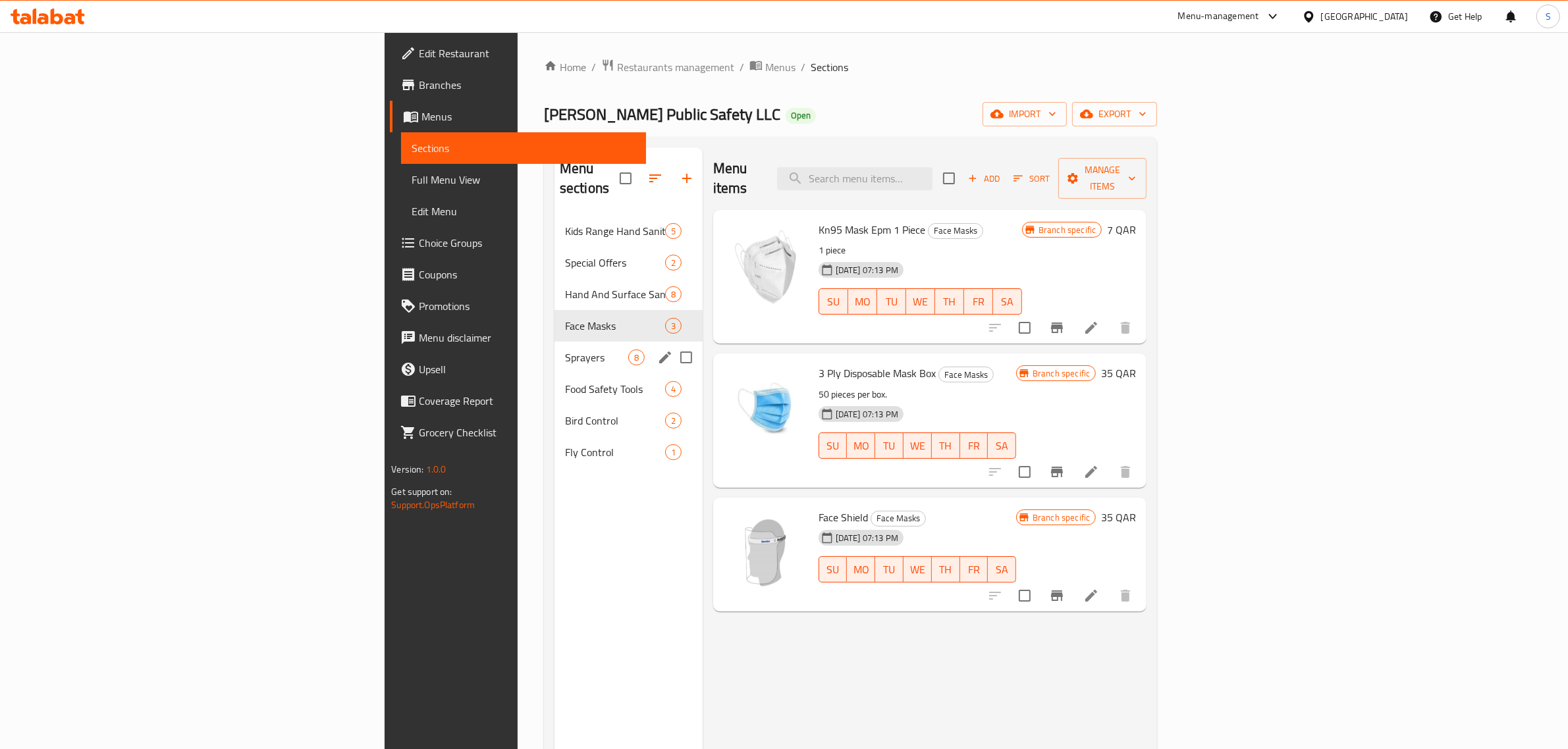
click at [565, 349] on span "Sprayers" at bounding box center [597, 357] width 63 height 15
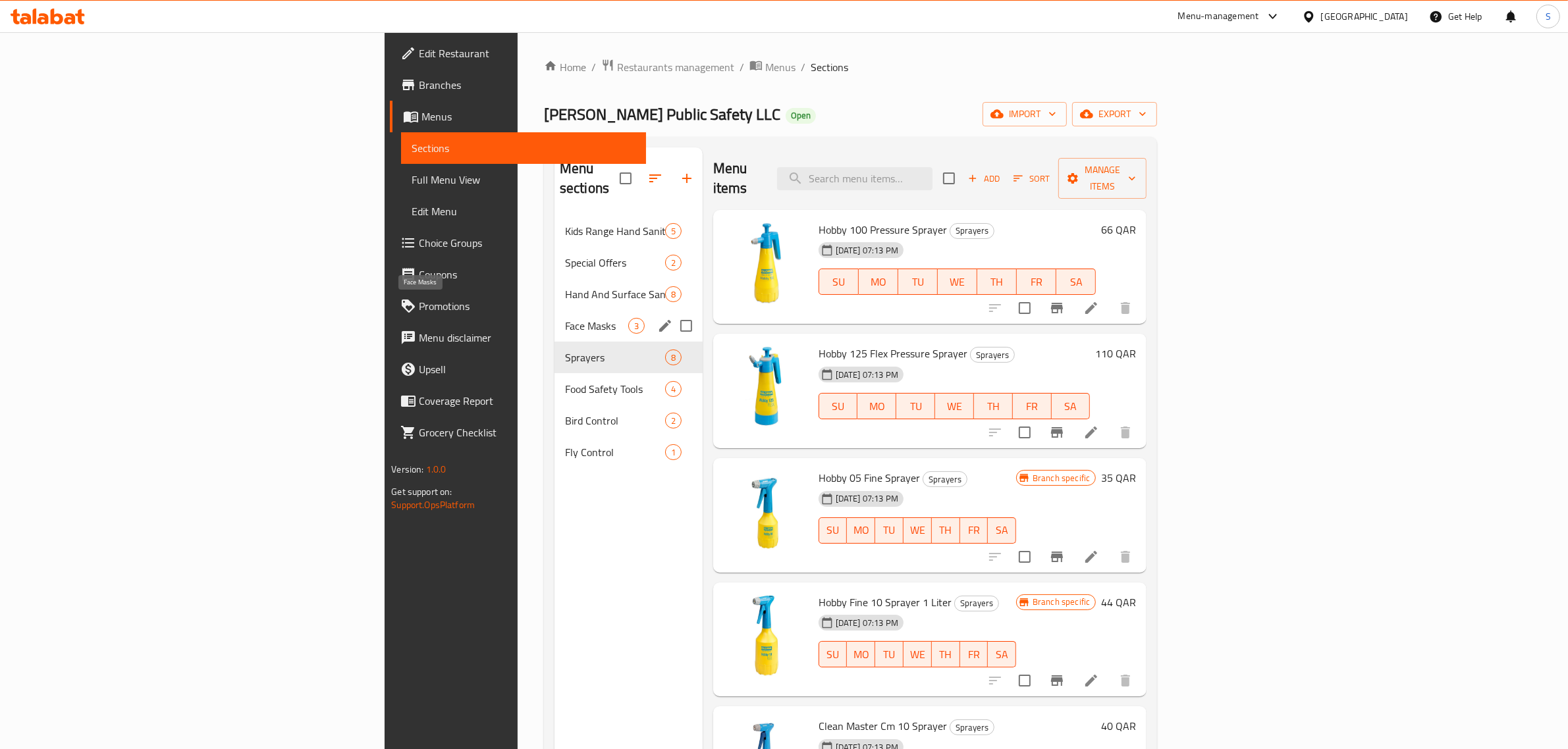
click at [565, 318] on span "Face Masks" at bounding box center [597, 325] width 63 height 15
